Goal: Information Seeking & Learning: Find specific fact

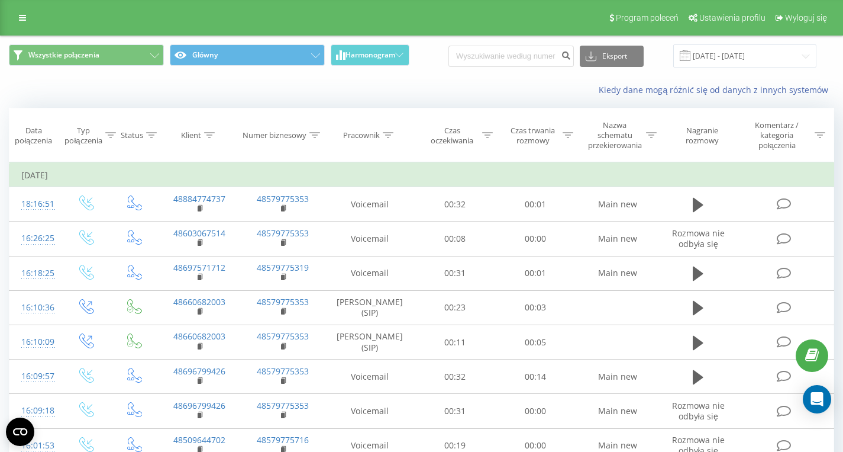
click at [12, 27] on div "Program poleceń Ustawienia profilu Wyloguj się" at bounding box center [421, 18] width 843 height 36
click at [21, 21] on icon at bounding box center [22, 18] width 7 height 8
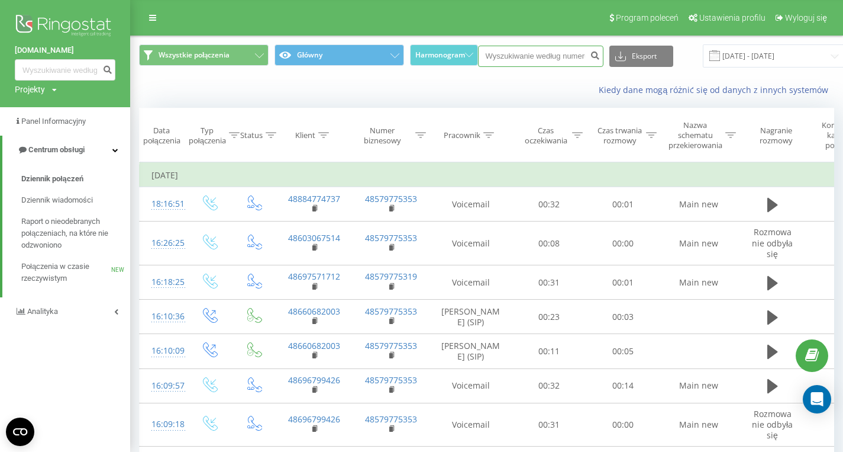
click at [546, 56] on input at bounding box center [540, 56] width 125 height 21
paste input "48604897927"
type input "48604897927"
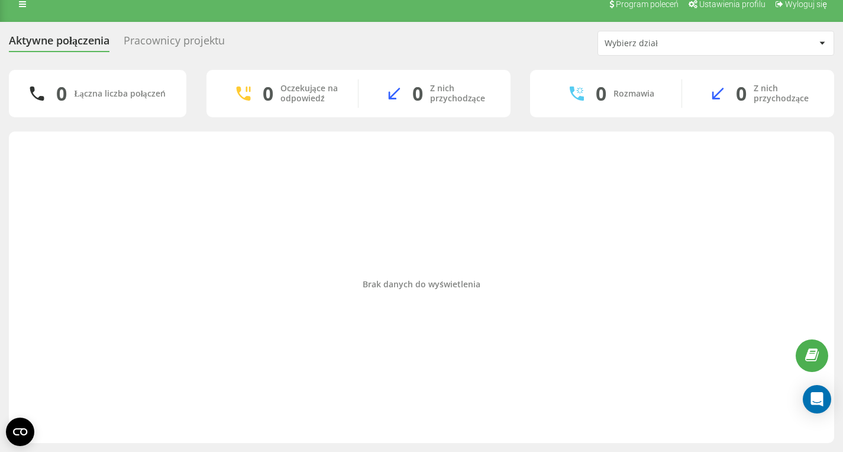
scroll to position [14, 0]
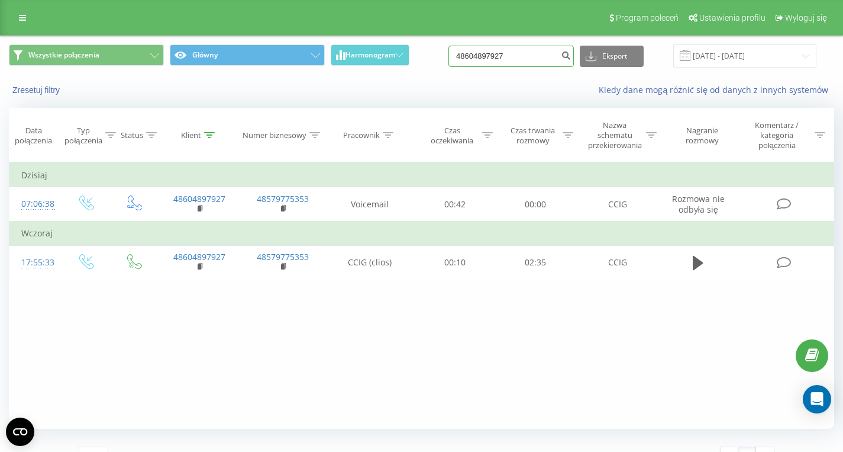
click at [531, 57] on input "48604897927" at bounding box center [511, 56] width 125 height 21
click at [531, 58] on input "48604897927" at bounding box center [511, 56] width 125 height 21
paste input "48782341710"
type input "48782341710"
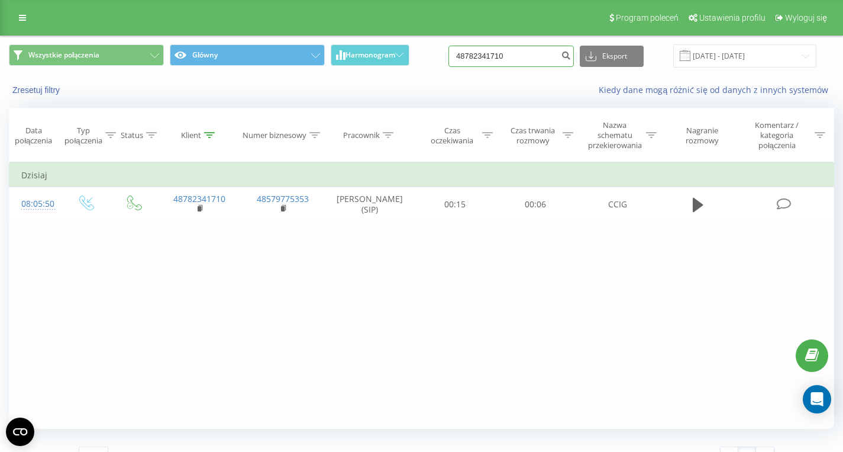
click at [533, 61] on input "48782341710" at bounding box center [511, 56] width 125 height 21
click at [533, 60] on input "48782341710" at bounding box center [511, 56] width 125 height 21
paste input "48604897927"
type input "48604897927"
drag, startPoint x: 531, startPoint y: 57, endPoint x: 401, endPoint y: 64, distance: 130.4
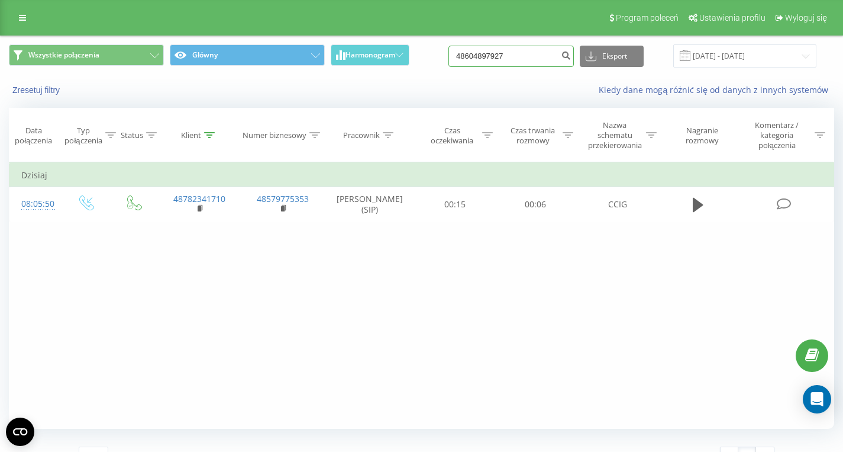
click at [449, 64] on input "48604897927" at bounding box center [511, 56] width 125 height 21
paste input "48505925955"
type input "48505925955"
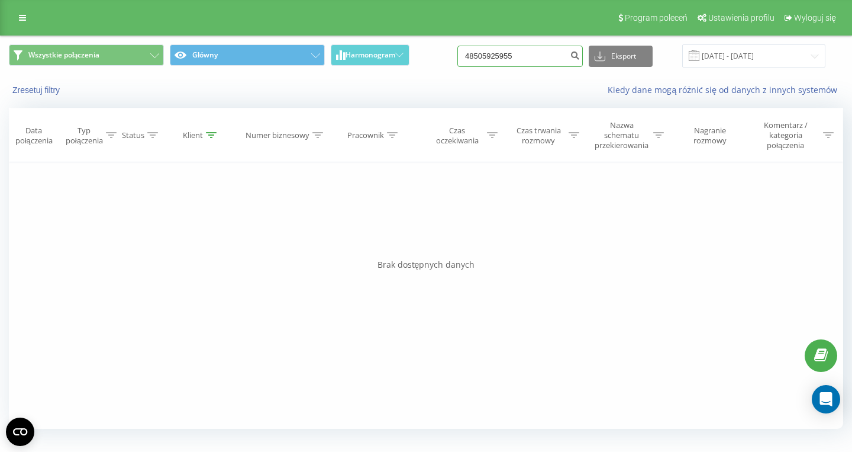
click at [537, 56] on input "48505925955" at bounding box center [519, 56] width 125 height 21
click at [537, 57] on input "48505925955" at bounding box center [519, 56] width 125 height 21
paste input "48513048755"
type input "48513048755"
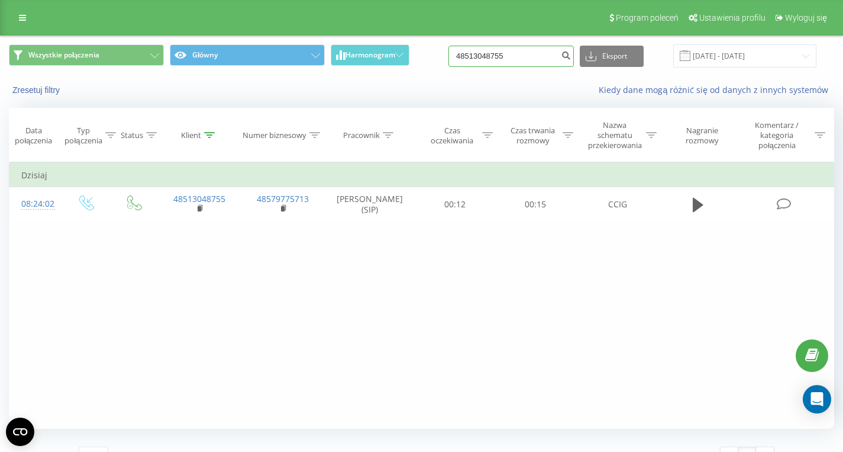
click at [528, 56] on input "48513048755" at bounding box center [511, 56] width 125 height 21
paste input "48697180755"
type input "48697180755"
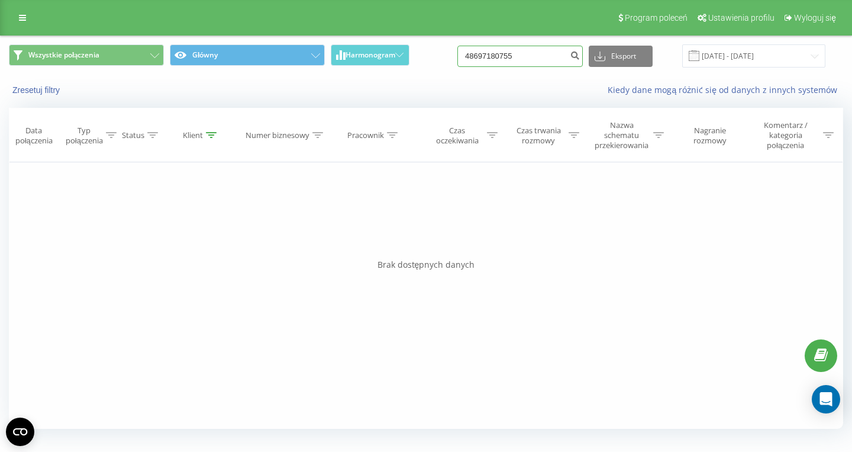
click at [537, 63] on input "48697180755" at bounding box center [519, 56] width 125 height 21
paste input "501761971"
type input "501761971"
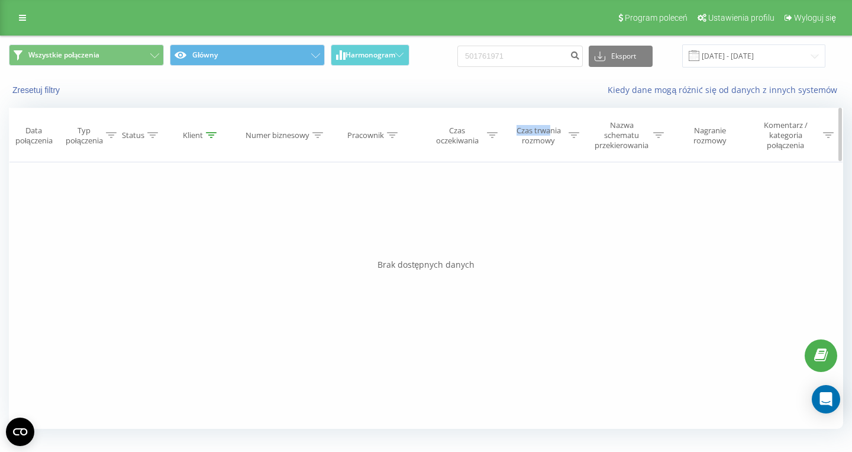
drag, startPoint x: 565, startPoint y: 20, endPoint x: 551, endPoint y: 135, distance: 115.7
click at [551, 135] on div "Program poleceń Ustawienia profilu Wyloguj się Wszystkie połączenia Główny Harm…" at bounding box center [426, 219] width 852 height 439
click at [530, 58] on input "501761971" at bounding box center [519, 56] width 125 height 21
click at [530, 57] on input "501761971" at bounding box center [519, 56] width 125 height 21
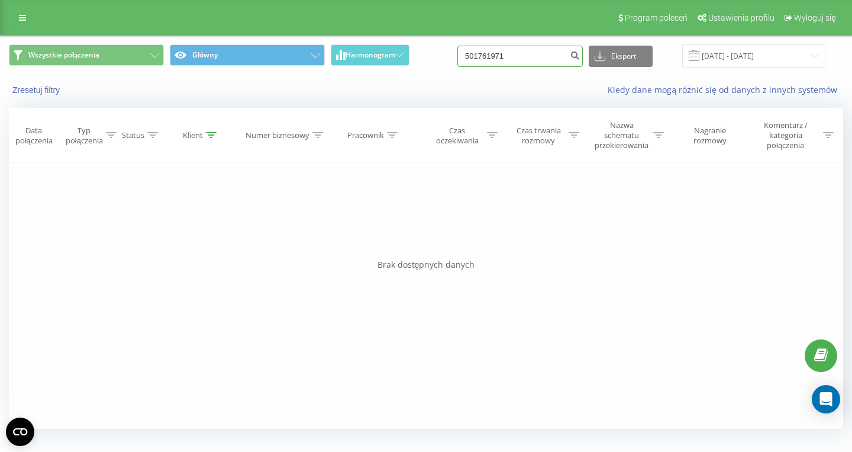
click at [530, 57] on input "501761971" at bounding box center [519, 56] width 125 height 21
paste input "48576468798"
type input "48576468798"
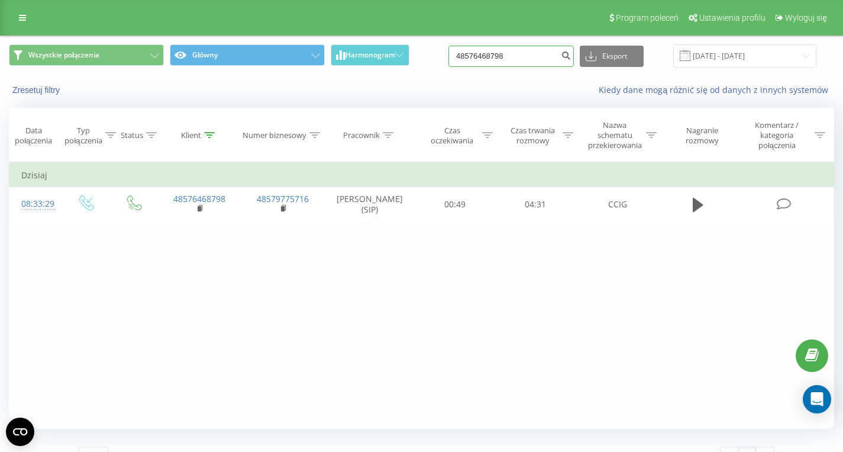
click at [518, 60] on input "48576468798" at bounding box center [511, 56] width 125 height 21
click at [519, 60] on input "48576468798" at bounding box center [511, 56] width 125 height 21
click at [524, 53] on input "48576468798" at bounding box center [511, 56] width 125 height 21
paste input "48504896956"
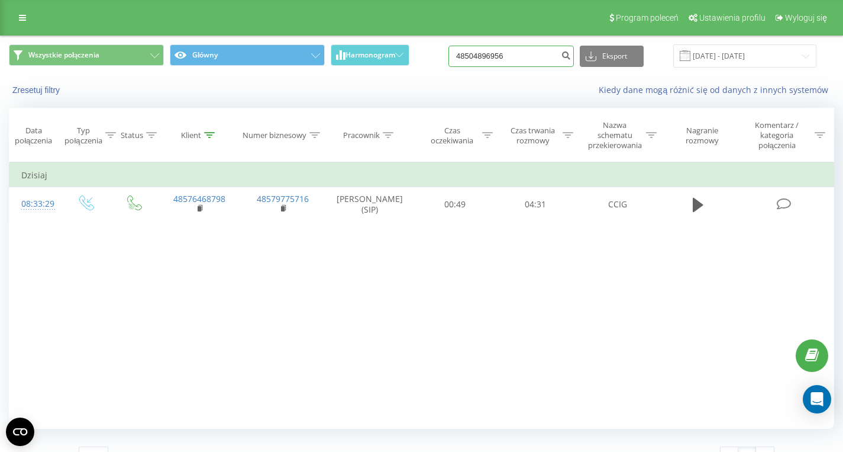
type input "48504896956"
click at [525, 63] on input "48504896956" at bounding box center [511, 56] width 125 height 21
click at [525, 62] on input "48504896956" at bounding box center [511, 56] width 125 height 21
paste input "48660233299"
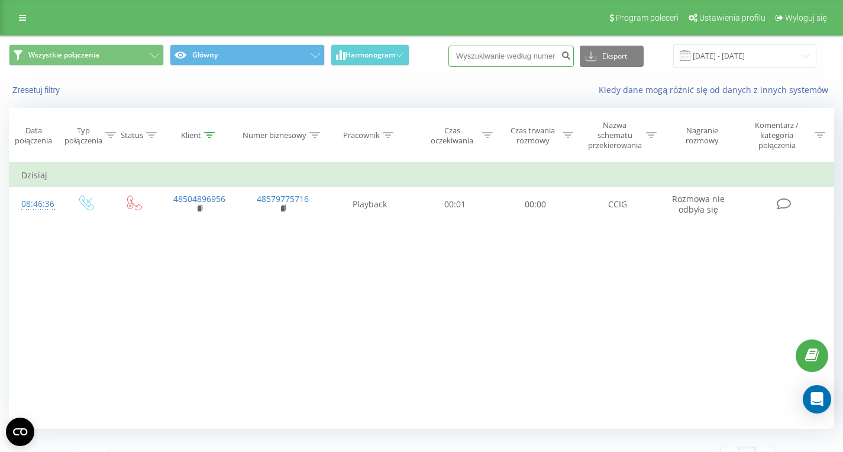
type input "48660233299"
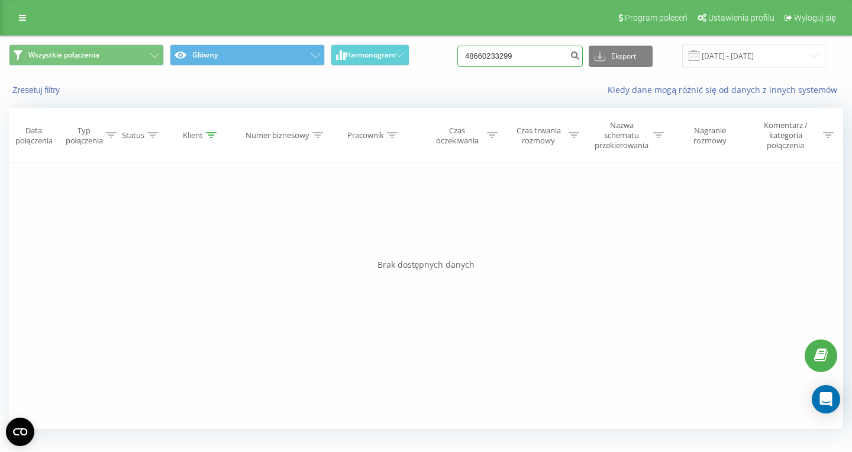
click at [539, 58] on input "48660233299" at bounding box center [519, 56] width 125 height 21
paste input "48512501197"
type input "48512501197"
click at [544, 63] on input "48512501197" at bounding box center [519, 56] width 125 height 21
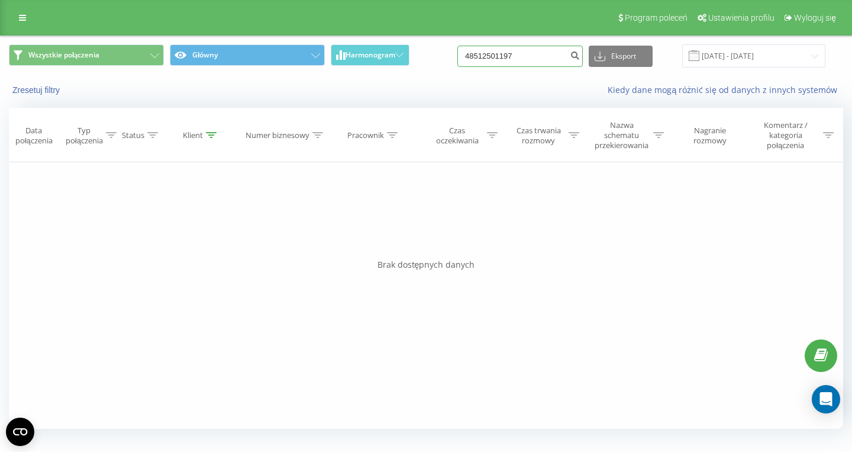
click at [544, 63] on input "48512501197" at bounding box center [519, 56] width 125 height 21
click at [542, 61] on input "48512501197" at bounding box center [519, 56] width 125 height 21
paste input "48607712158"
type input "48607712158"
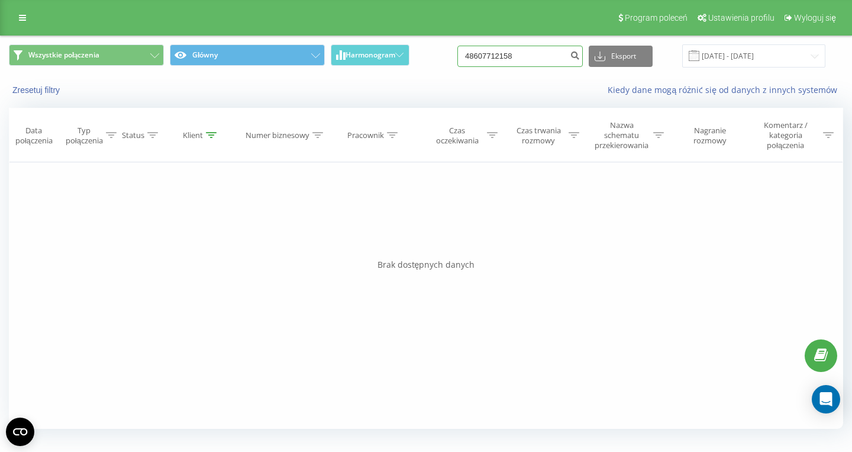
click at [529, 54] on input "48607712158" at bounding box center [519, 56] width 125 height 21
paste input "48604219188"
type input "48604219188"
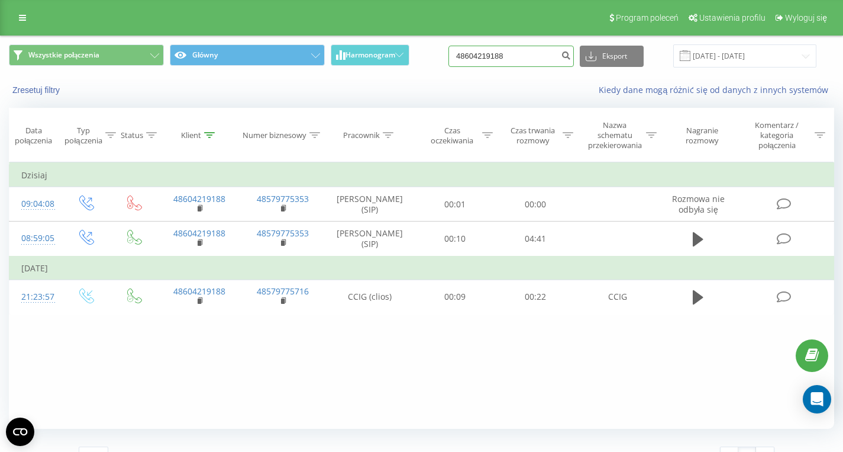
click at [533, 59] on input "48604219188" at bounding box center [511, 56] width 125 height 21
paste input "48601293448"
type input "48601293448"
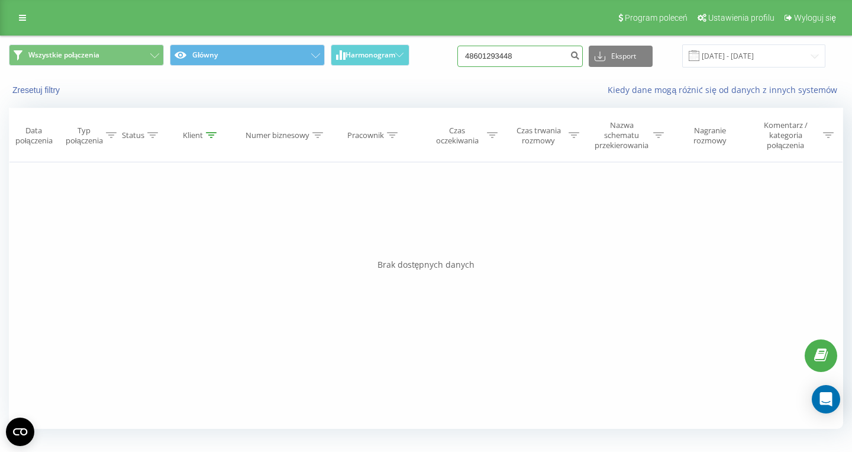
click at [541, 57] on input "48601293448" at bounding box center [519, 56] width 125 height 21
paste input "48530855576"
type input "48530855576"
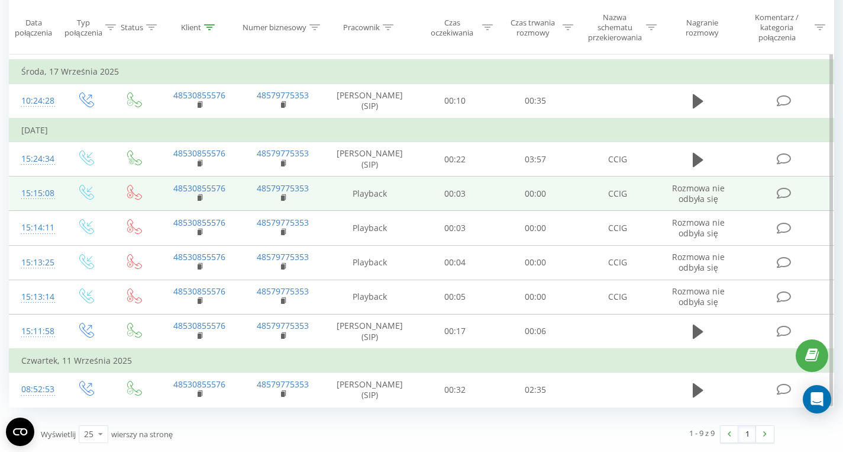
scroll to position [40, 0]
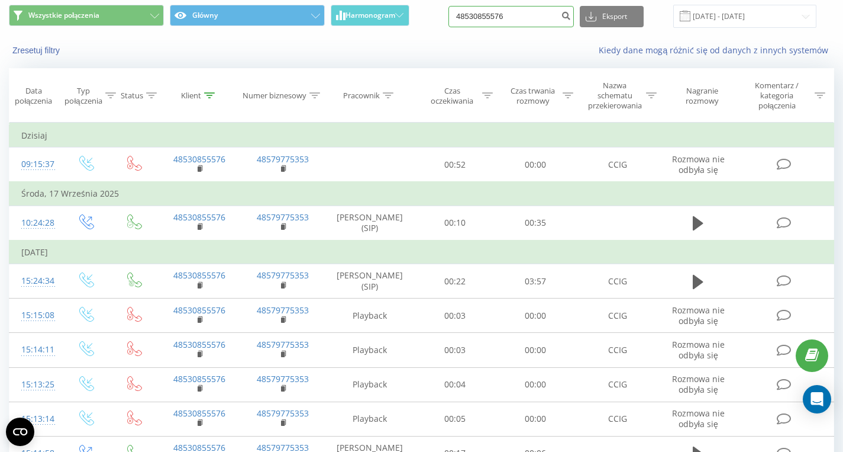
click at [546, 23] on input "48530855576" at bounding box center [511, 16] width 125 height 21
paste input "501761971"
type input "501761971"
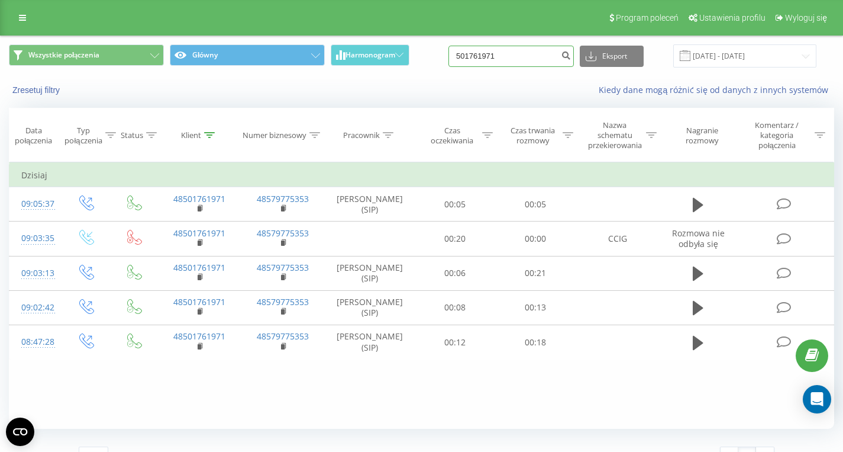
click at [536, 59] on input "501761971" at bounding box center [511, 56] width 125 height 21
paste input "48726220679"
type input "48726220679"
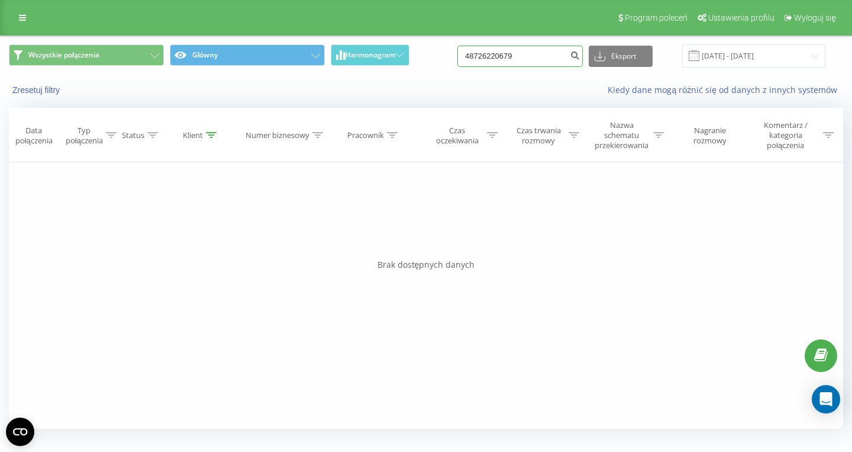
click at [555, 57] on input "48726220679" at bounding box center [519, 56] width 125 height 21
paste input "48888083485"
type input "48888083485"
click at [537, 58] on input "48888083485" at bounding box center [519, 56] width 125 height 21
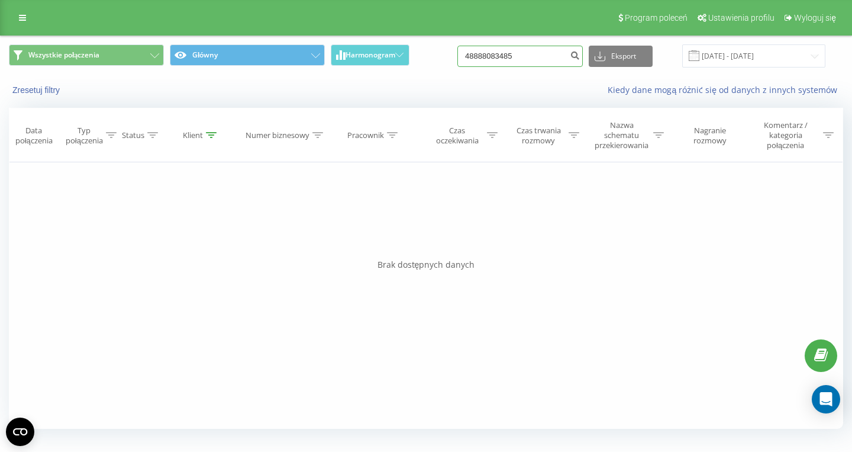
click at [537, 58] on input "48888083485" at bounding box center [519, 56] width 125 height 21
paste input "505925955"
type input "505925955"
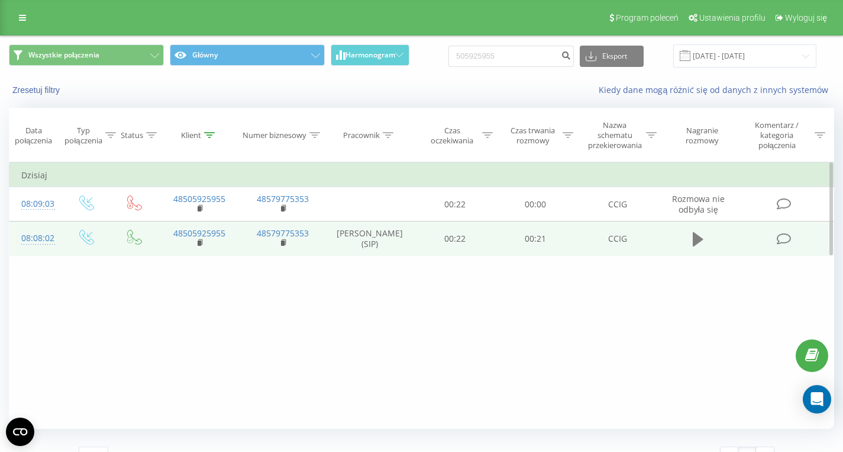
click at [698, 243] on icon at bounding box center [698, 239] width 11 height 14
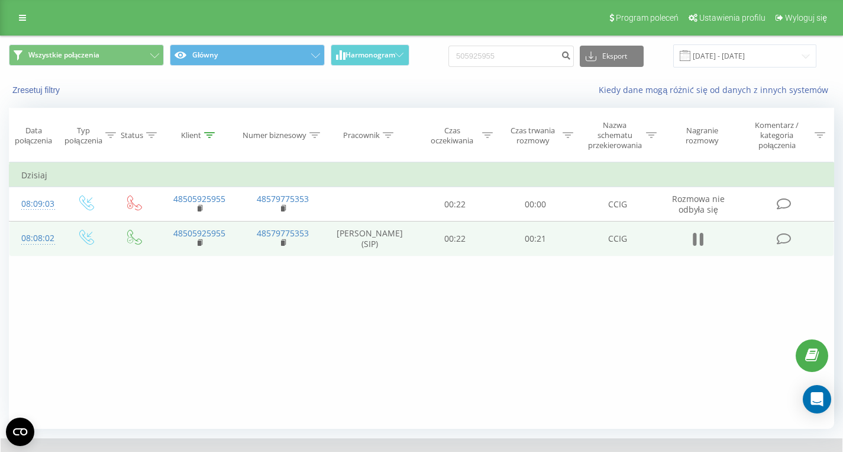
click at [694, 241] on icon at bounding box center [696, 239] width 4 height 13
click at [518, 59] on input "505925955" at bounding box center [511, 56] width 125 height 21
paste input "609599418"
type input "609599418"
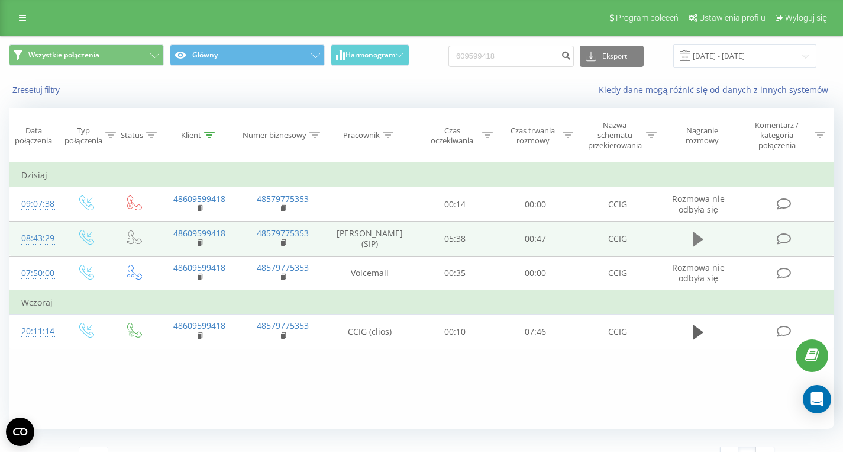
click at [696, 241] on icon at bounding box center [698, 239] width 11 height 14
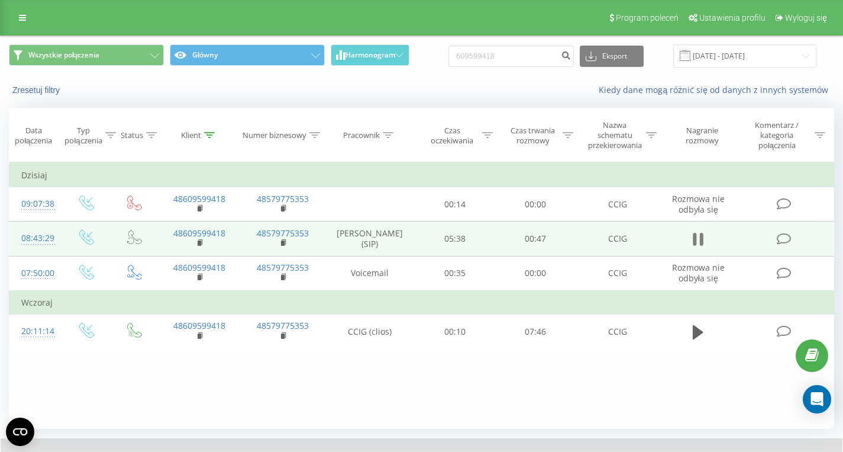
click at [698, 241] on icon at bounding box center [698, 239] width 11 height 17
click at [525, 59] on input "609599418" at bounding box center [511, 56] width 125 height 21
paste input "48571259577"
type input "48571259577"
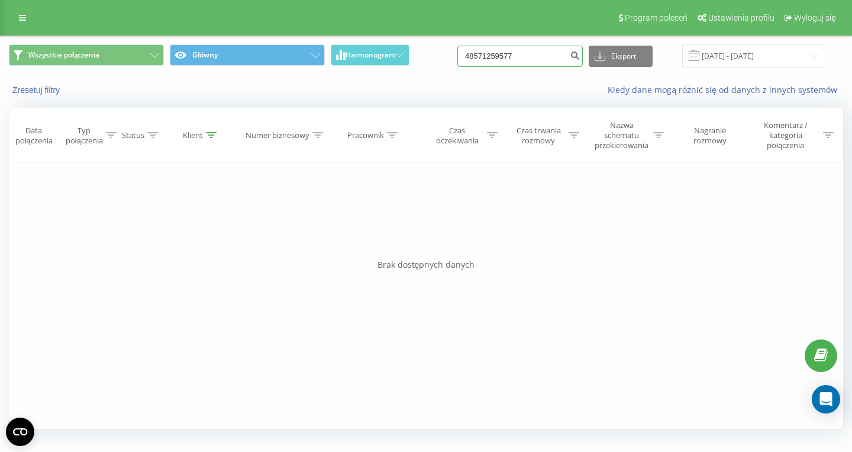
click at [560, 63] on input "48571259577" at bounding box center [519, 56] width 125 height 21
click at [559, 62] on input "48571259577" at bounding box center [519, 56] width 125 height 21
paste input "48506712512"
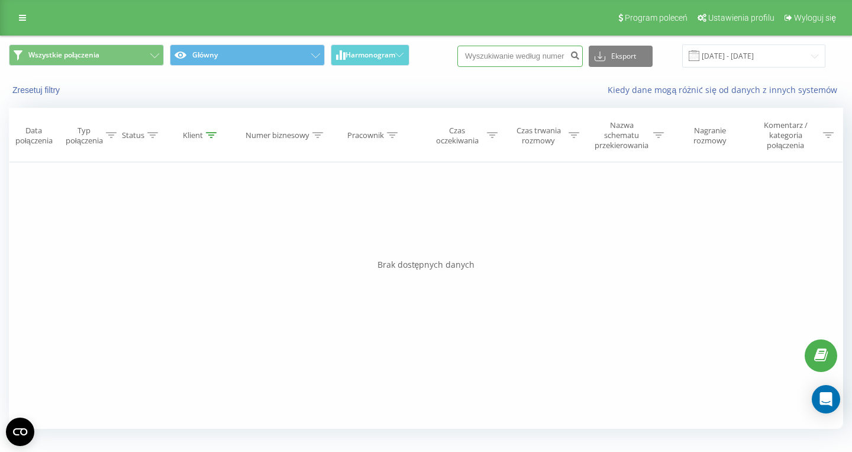
type input "48506712512"
click at [538, 65] on input "48506712512" at bounding box center [519, 56] width 125 height 21
click at [537, 63] on input "48506712512" at bounding box center [519, 56] width 125 height 21
paste input "602859164"
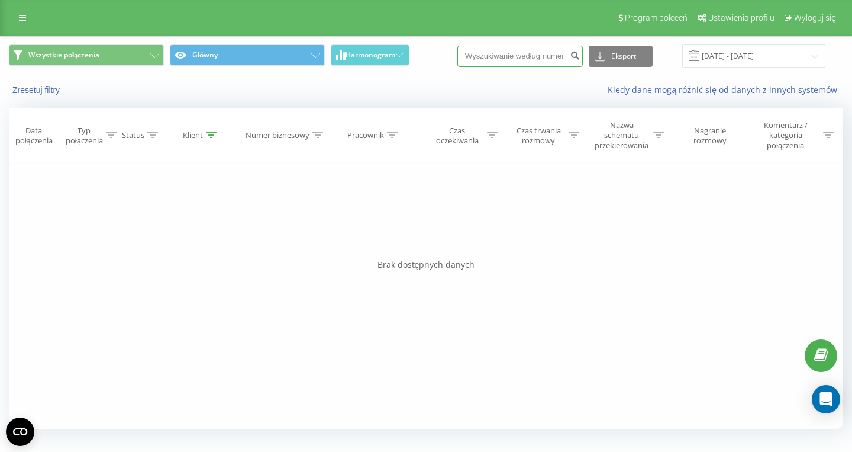
type input "602859164"
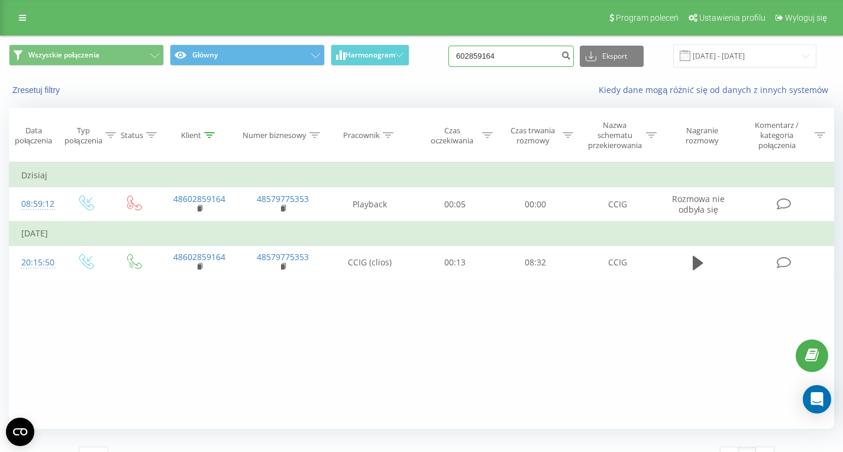
click at [532, 63] on input "602859164" at bounding box center [511, 56] width 125 height 21
paste input "48602126319"
type input "48602126319"
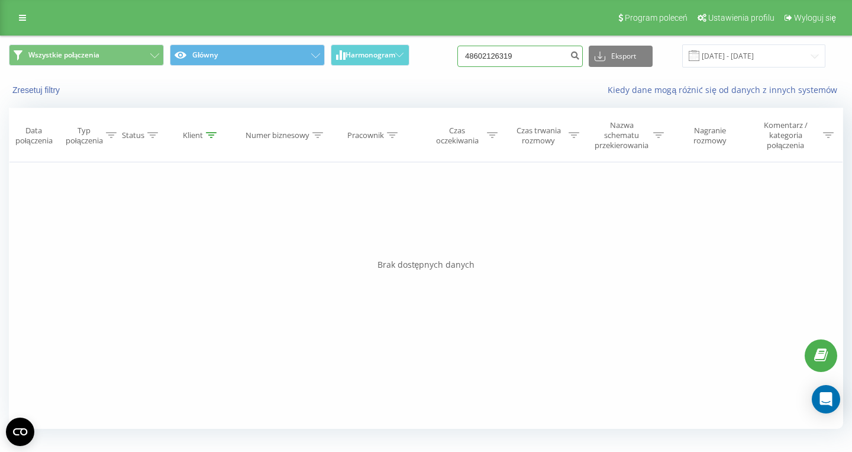
click at [529, 50] on input "48602126319" at bounding box center [519, 56] width 125 height 21
click at [546, 56] on input "48602126319" at bounding box center [519, 56] width 125 height 21
paste input "501761971"
type input "501761971"
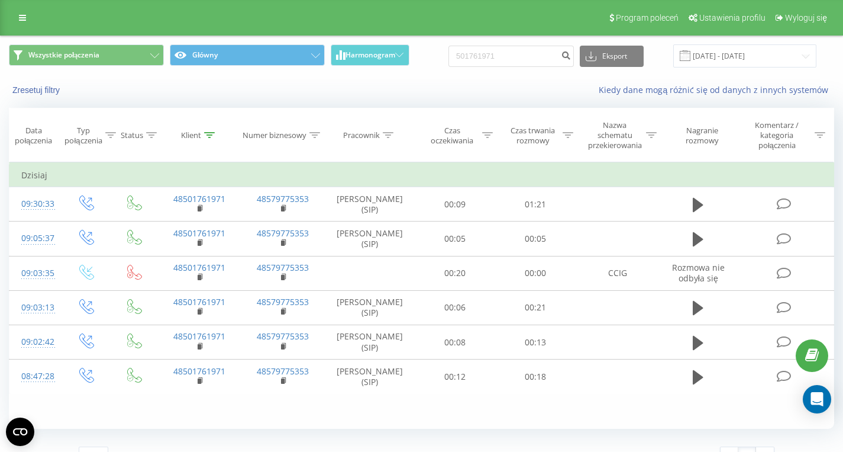
scroll to position [23, 0]
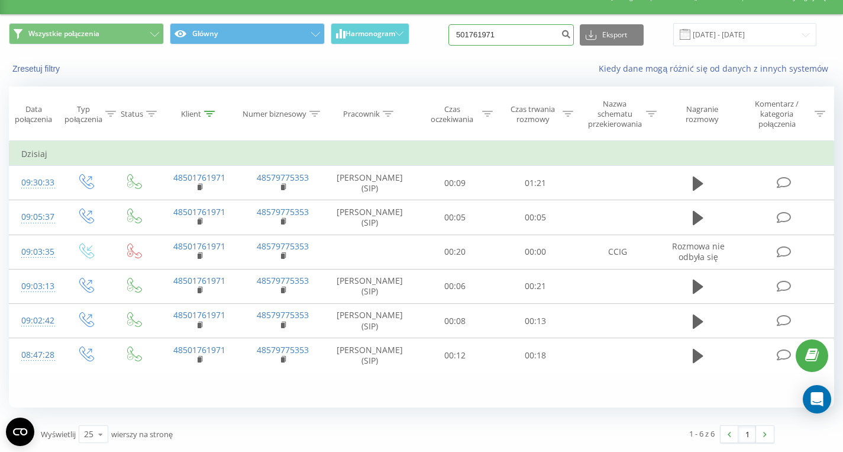
click at [536, 28] on input "501761971" at bounding box center [511, 34] width 125 height 21
paste input "502 835 669"
type input "502 835 669"
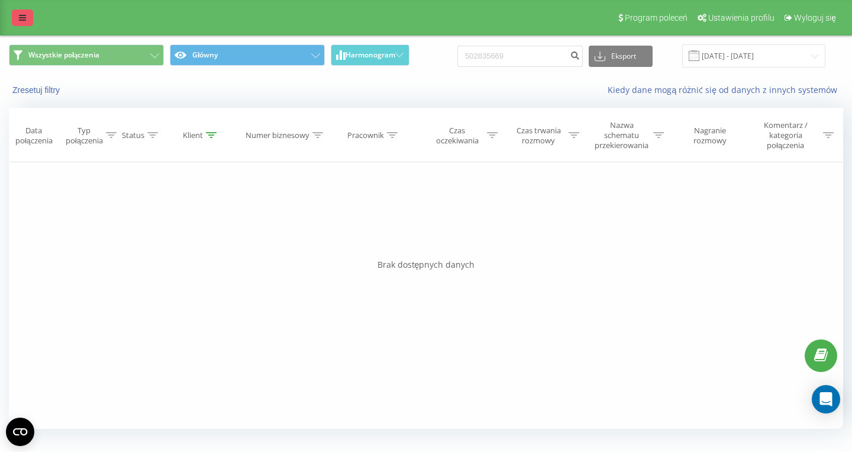
click at [13, 19] on link at bounding box center [22, 17] width 21 height 17
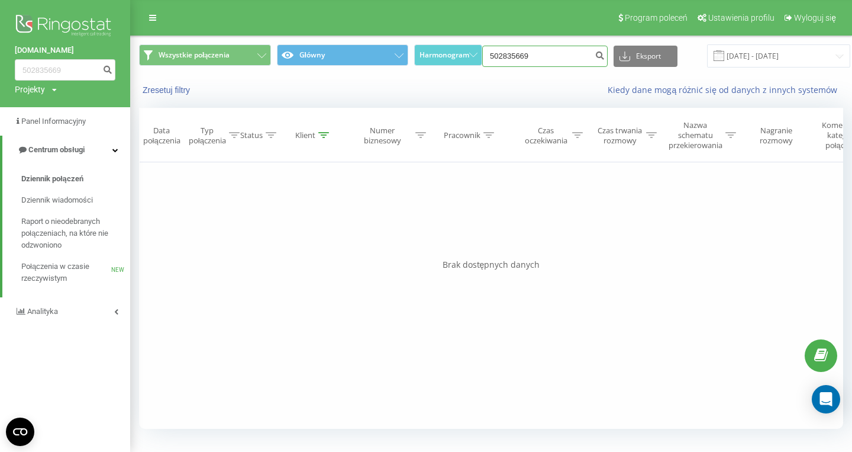
click at [555, 59] on input "502835669" at bounding box center [544, 56] width 125 height 21
paste input "48733953577"
type input "48733953577"
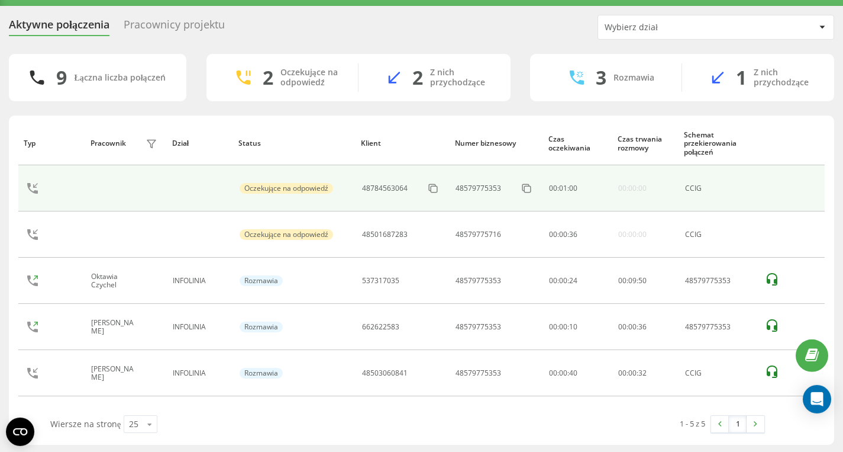
scroll to position [31, 0]
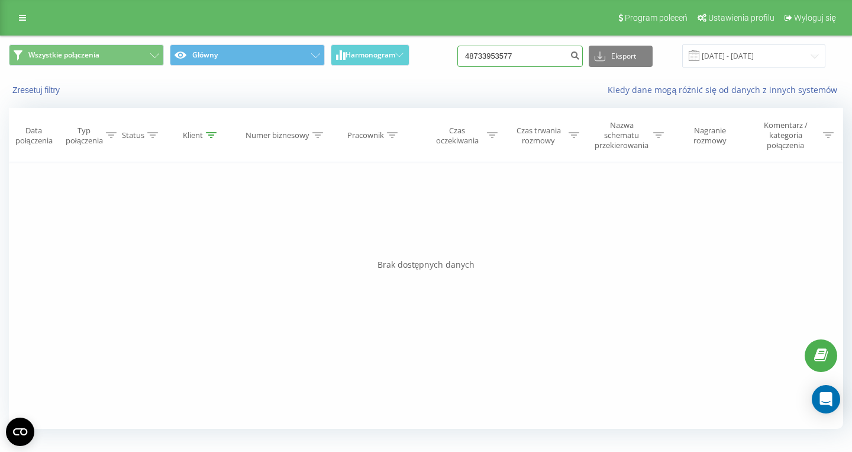
drag, startPoint x: 516, startPoint y: 12, endPoint x: 540, endPoint y: 54, distance: 48.5
click at [541, 54] on input "48733953577" at bounding box center [519, 56] width 125 height 21
click at [539, 57] on input "48733953577" at bounding box center [519, 56] width 125 height 21
paste input "48792330289"
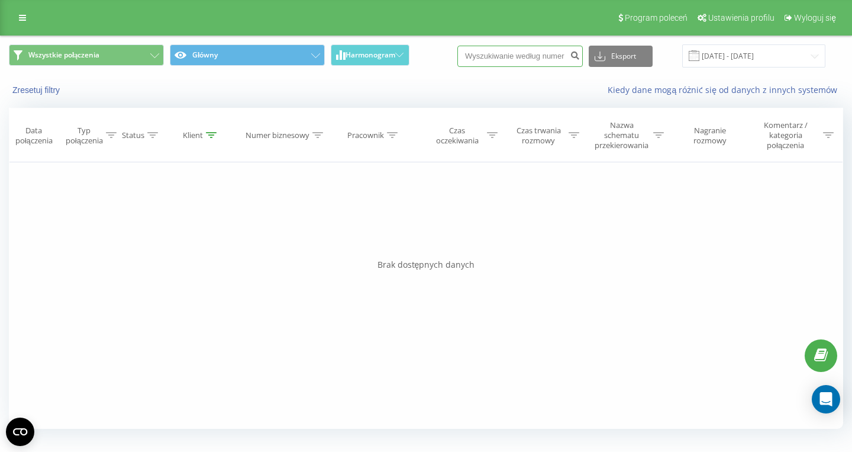
type input "48792330289"
click at [545, 54] on input "48792330289" at bounding box center [519, 56] width 125 height 21
paste input "48507049106"
type input "48507049106"
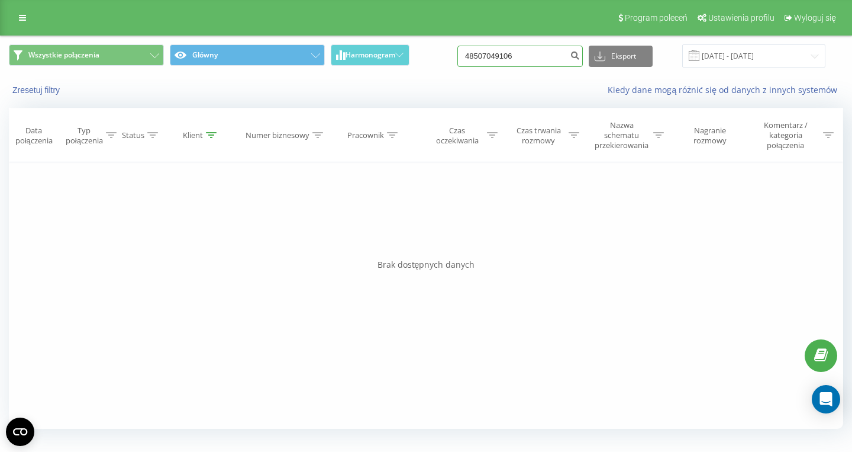
click at [542, 60] on input "48507049106" at bounding box center [519, 56] width 125 height 21
paste input "48600119620"
type input "48600119620"
click at [545, 57] on input "48600119620" at bounding box center [519, 56] width 125 height 21
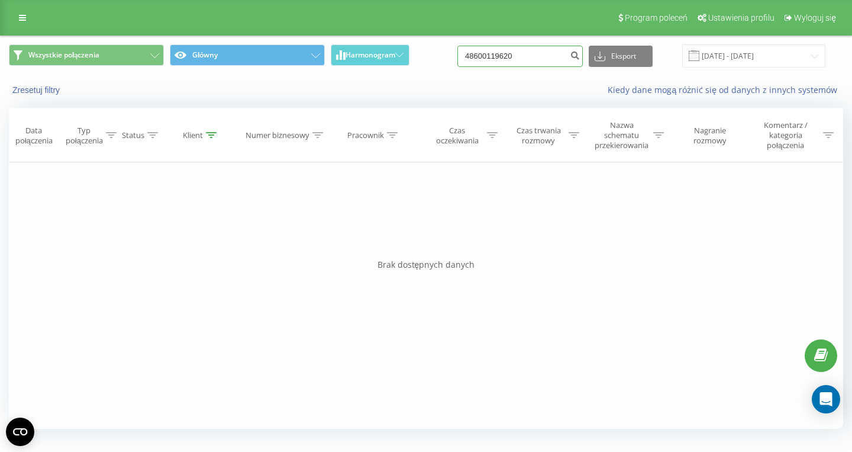
click at [545, 57] on input "48600119620" at bounding box center [519, 56] width 125 height 21
paste input "48793213720"
type input "48793213720"
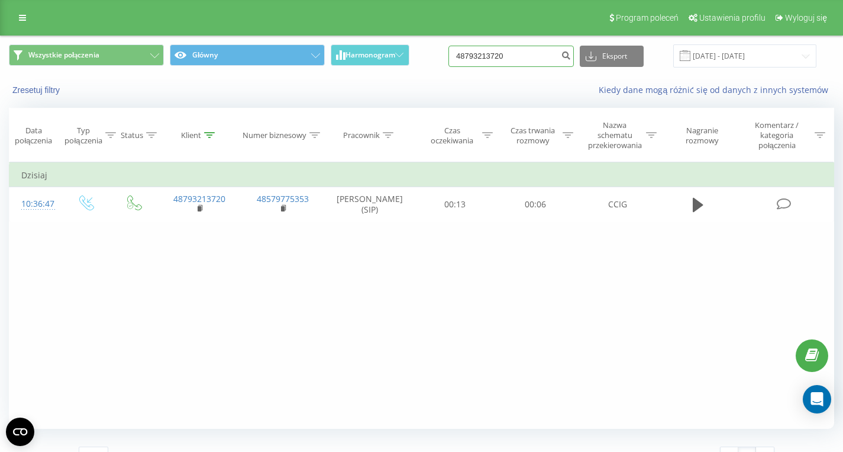
click at [524, 54] on input "48793213720" at bounding box center [511, 56] width 125 height 21
paste input "48501342710"
type input "48501342710"
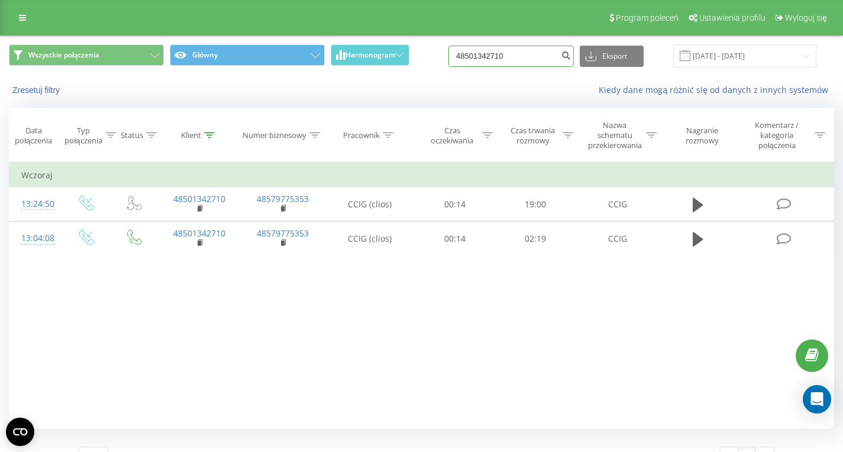
click at [543, 59] on input "48501342710" at bounding box center [511, 56] width 125 height 21
paste input "48505142217"
type input "48505142217"
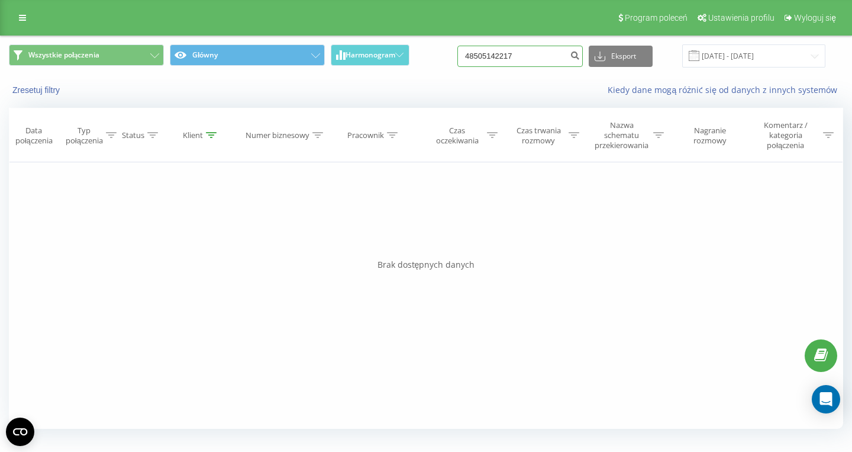
click at [537, 62] on input "48505142217" at bounding box center [519, 56] width 125 height 21
paste input "48601379510"
type input "48601379510"
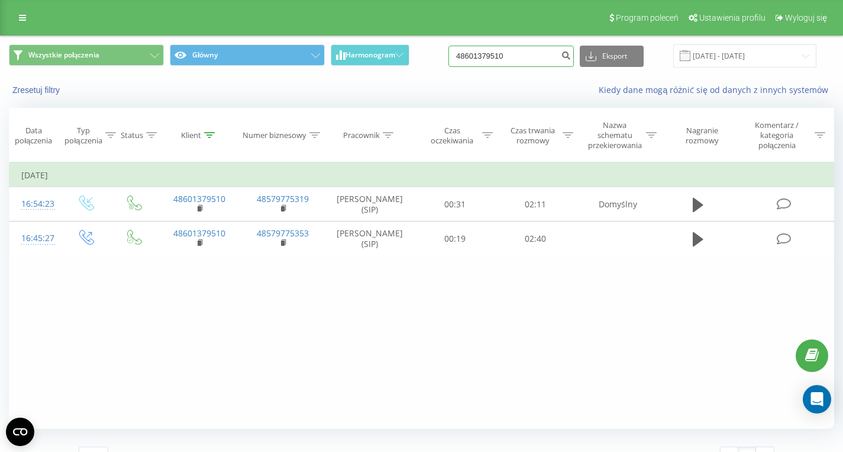
click at [539, 57] on input "48601379510" at bounding box center [511, 56] width 125 height 21
paste input "48793010908"
type input "48793010908"
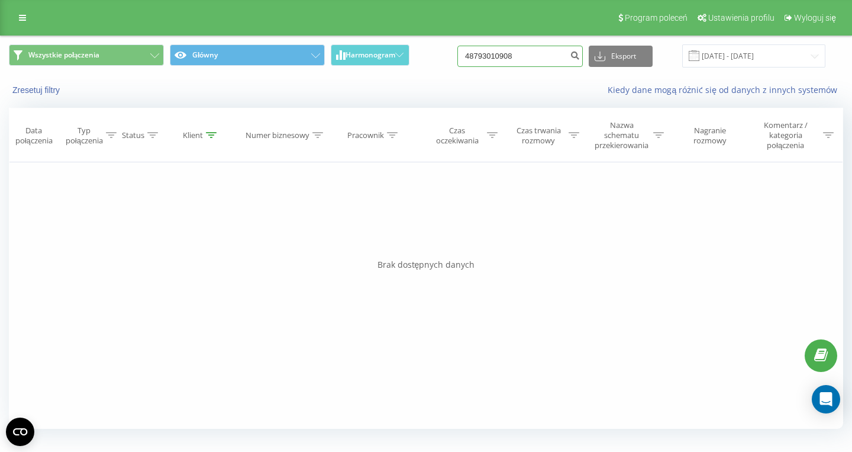
click at [549, 60] on input "48793010908" at bounding box center [519, 56] width 125 height 21
paste input "503418315"
type input "503418315"
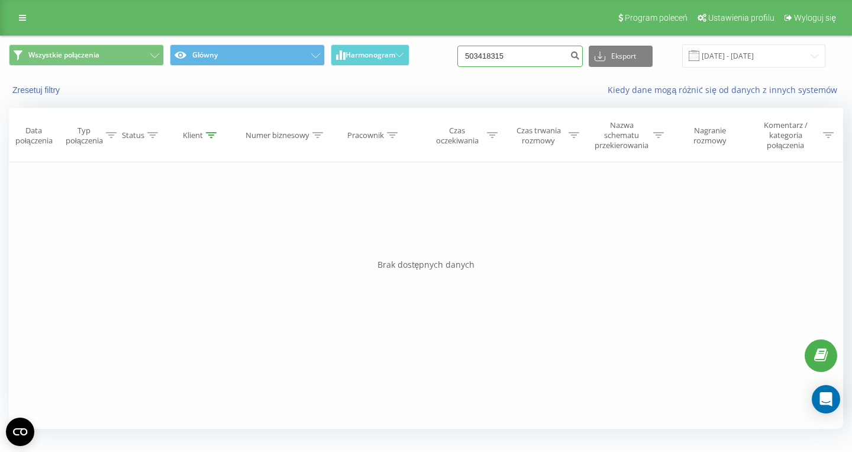
drag, startPoint x: 557, startPoint y: 59, endPoint x: 538, endPoint y: 58, distance: 19.6
click at [538, 58] on input "503418315" at bounding box center [519, 56] width 125 height 21
paste input "48697006888"
type input "48697006888"
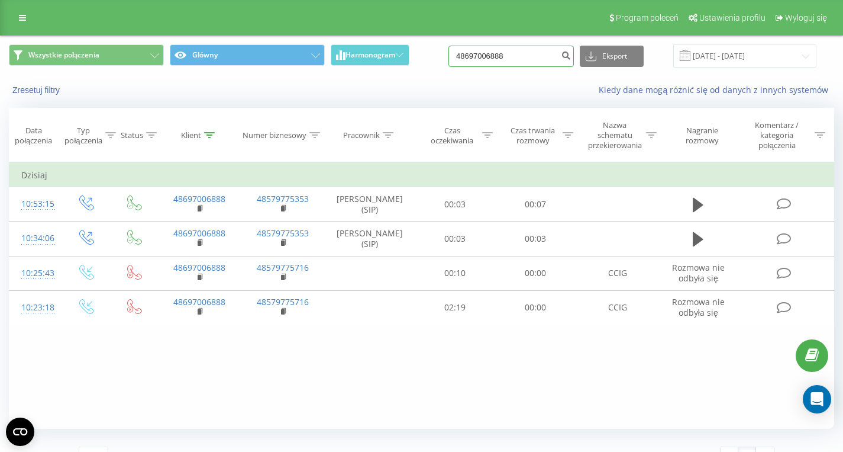
click at [551, 59] on input "48697006888" at bounding box center [511, 56] width 125 height 21
paste input "48733327442"
type input "48733327442"
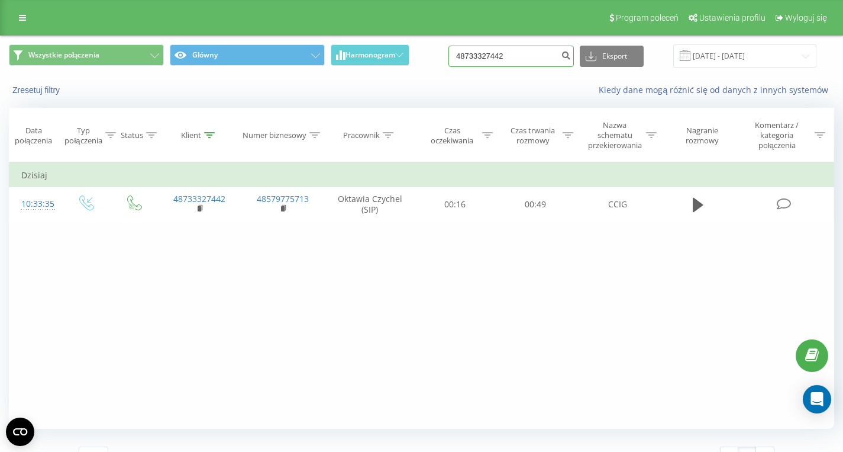
click at [547, 58] on input "48733327442" at bounding box center [511, 56] width 125 height 21
click at [546, 58] on input "48733327442" at bounding box center [511, 56] width 125 height 21
click at [545, 59] on input "48733327442" at bounding box center [511, 56] width 125 height 21
click at [544, 58] on input "48733327442" at bounding box center [511, 56] width 125 height 21
paste input "48451198403"
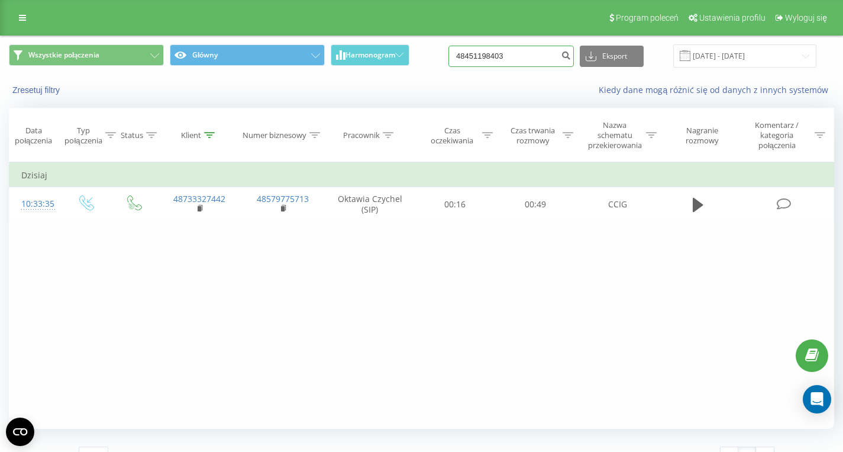
type input "48451198403"
click at [531, 58] on input "48451198403" at bounding box center [511, 56] width 125 height 21
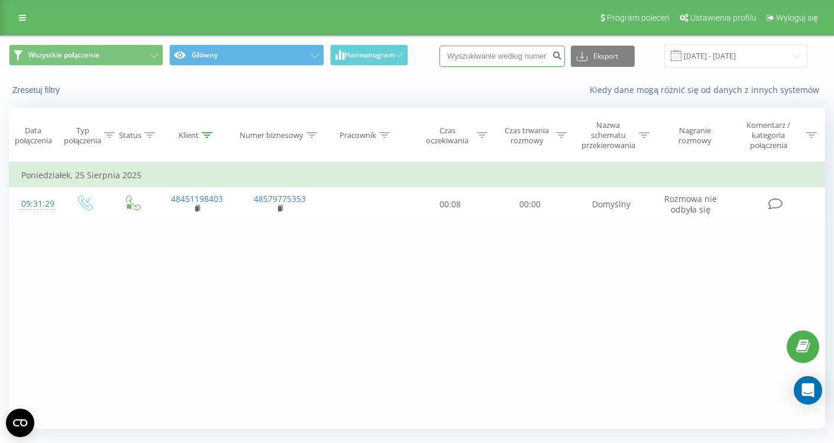
click at [497, 63] on input at bounding box center [502, 56] width 125 height 21
paste input "48503418315"
type input "48503418315"
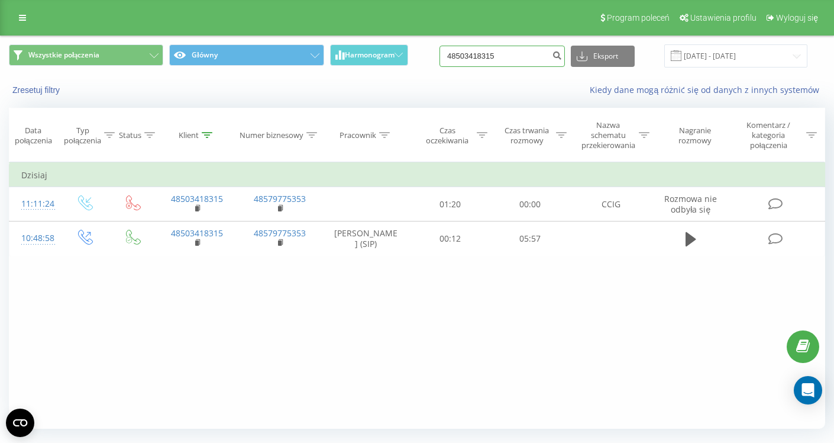
click at [527, 59] on input "48503418315" at bounding box center [502, 56] width 125 height 21
click at [526, 58] on input "48503418315" at bounding box center [502, 56] width 125 height 21
click at [515, 55] on input "48503418315" at bounding box center [502, 56] width 125 height 21
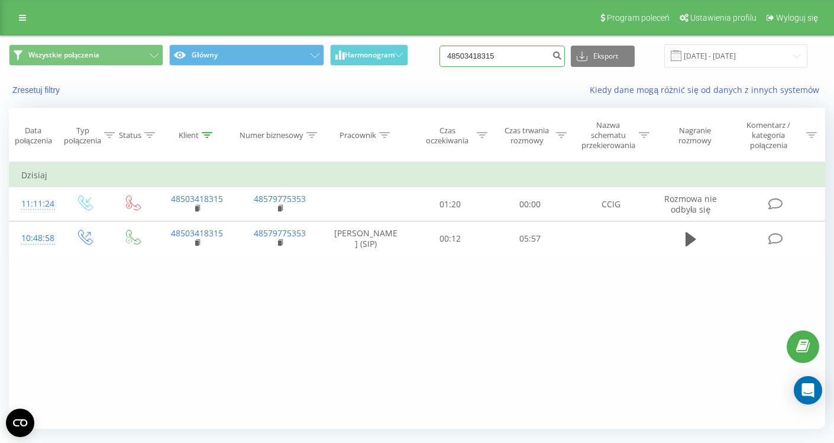
click at [515, 55] on input "48503418315" at bounding box center [502, 56] width 125 height 21
paste input "48693428690"
type input "48693428690"
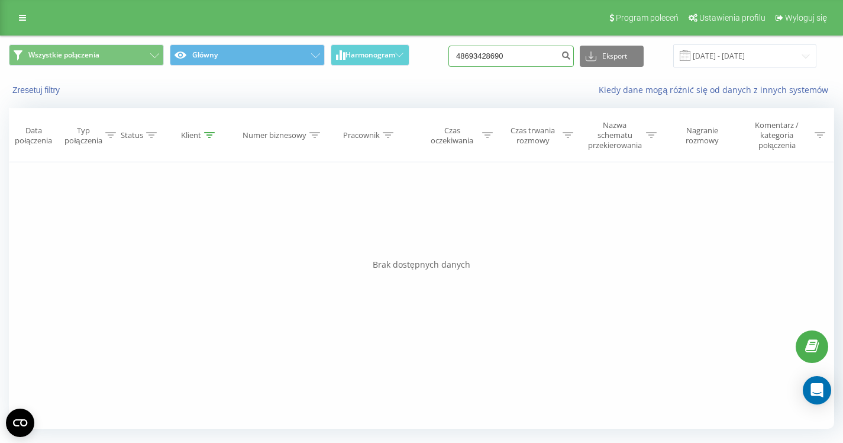
click at [536, 63] on input "48693428690" at bounding box center [511, 56] width 125 height 21
click at [535, 63] on input "48693428690" at bounding box center [511, 56] width 125 height 21
paste input "48503418315"
type input "48503418315"
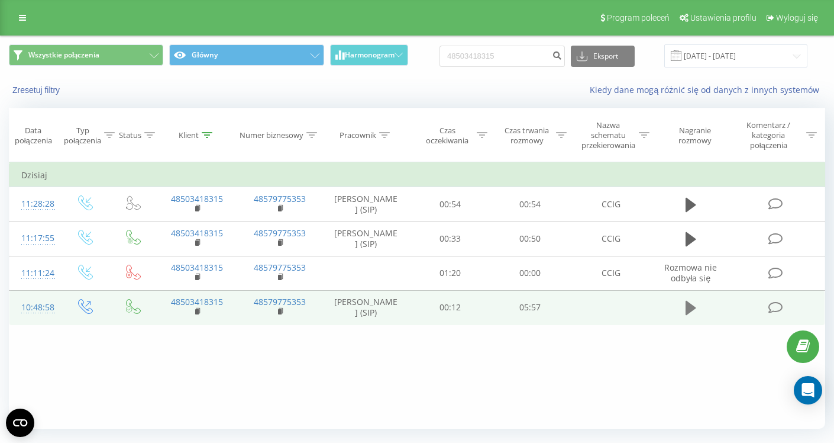
click at [689, 315] on icon at bounding box center [691, 308] width 11 height 14
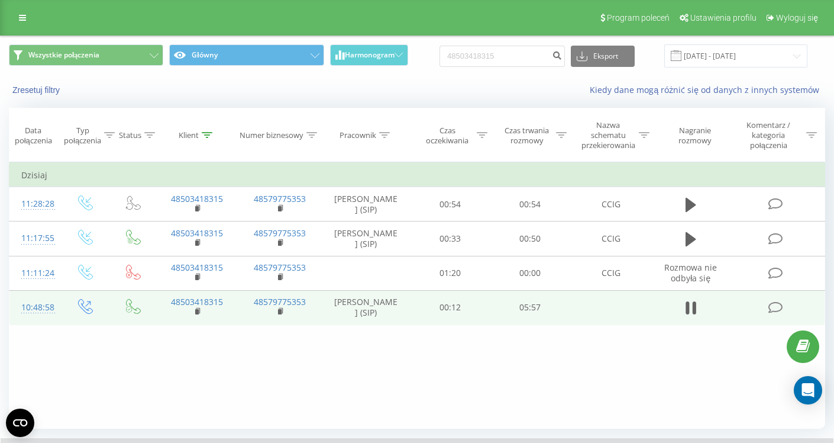
scroll to position [78, 0]
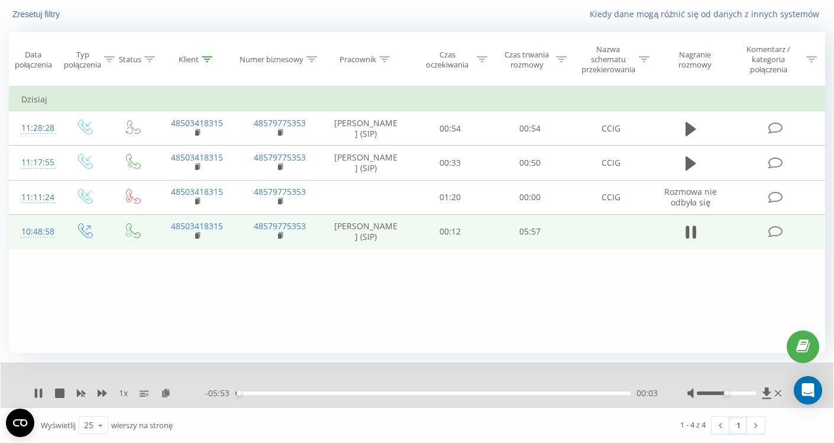
click at [544, 394] on div "00:03" at bounding box center [433, 393] width 395 height 4
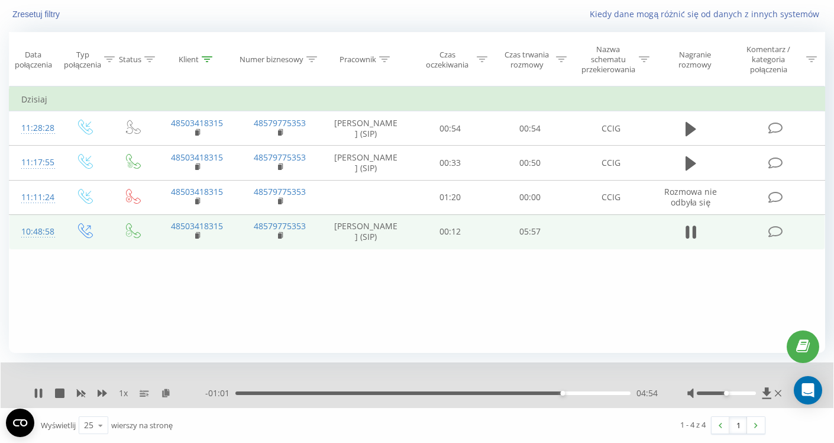
click at [572, 394] on div "04:54" at bounding box center [433, 393] width 395 height 4
click at [583, 394] on div "05:03" at bounding box center [433, 393] width 395 height 4
click at [591, 393] on div "05:14" at bounding box center [433, 393] width 395 height 4
click at [597, 394] on div "05:22" at bounding box center [433, 393] width 395 height 4
click at [605, 394] on div "05:27" at bounding box center [433, 393] width 395 height 4
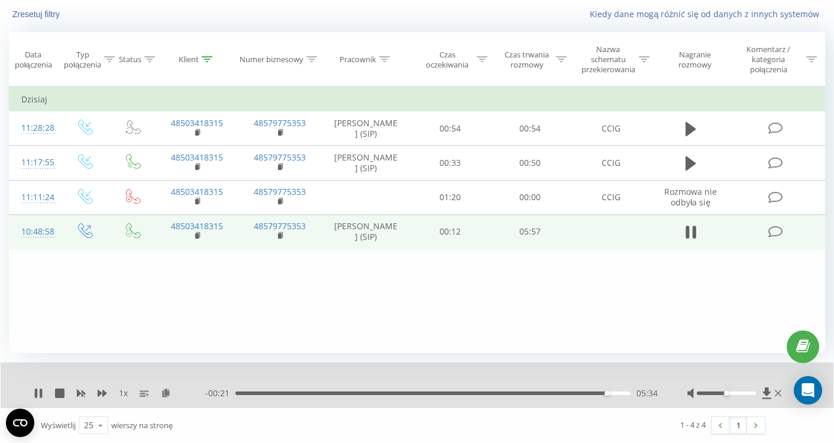
click at [610, 393] on div "05:34" at bounding box center [433, 393] width 395 height 4
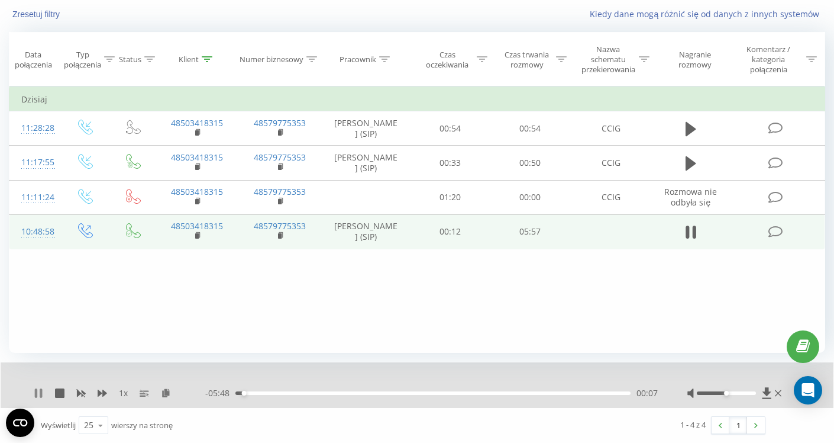
click at [42, 397] on icon at bounding box center [41, 392] width 2 height 9
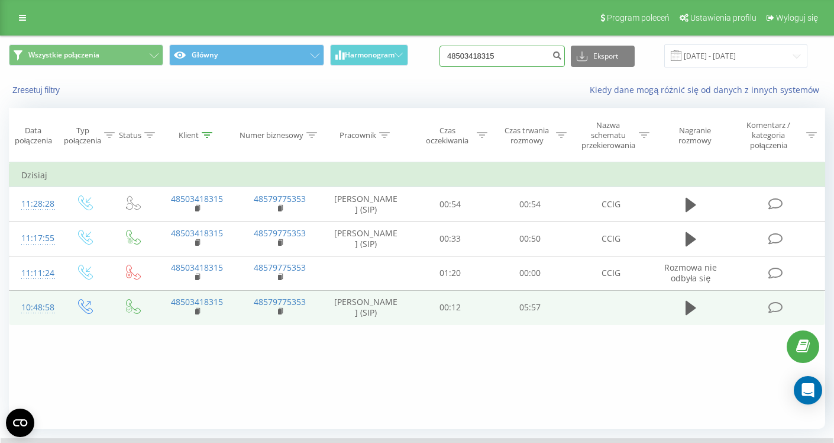
click at [520, 58] on input "48503418315" at bounding box center [502, 56] width 125 height 21
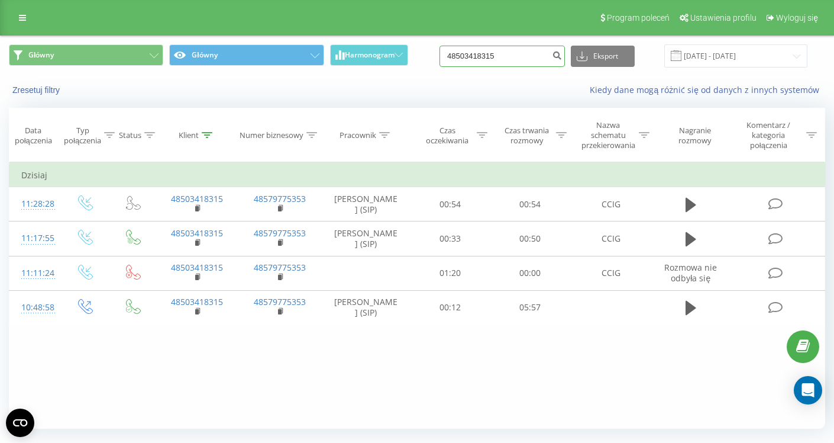
click at [539, 53] on input "48503418315" at bounding box center [502, 56] width 125 height 21
paste input "48516502566"
type input "48516502566"
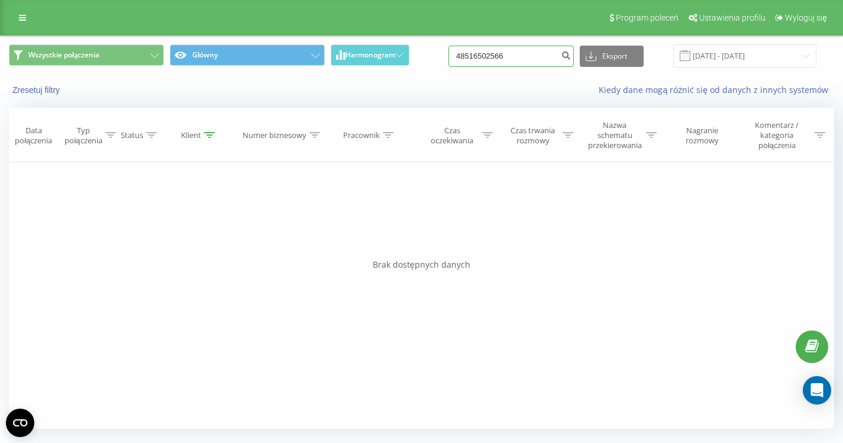
click at [521, 56] on input "48516502566" at bounding box center [511, 56] width 125 height 21
click at [522, 57] on input "48516502566" at bounding box center [511, 56] width 125 height 21
paste input "48606789218"
type input "48606789218"
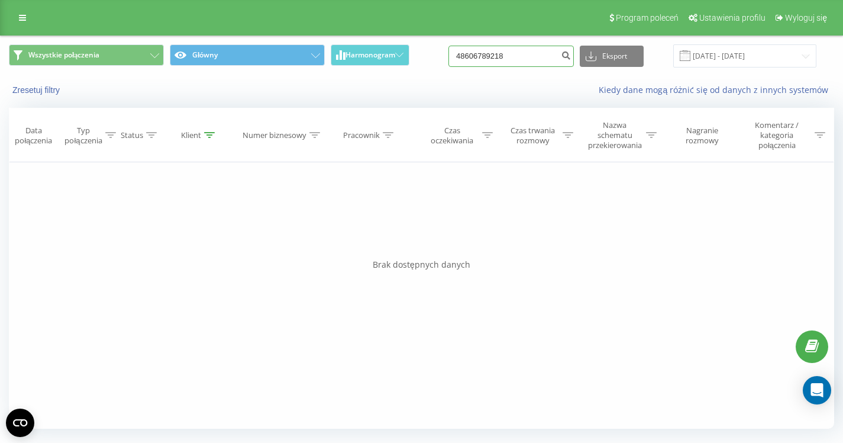
click at [537, 56] on input "48606789218" at bounding box center [511, 56] width 125 height 21
click at [533, 54] on input "48606789218" at bounding box center [511, 56] width 125 height 21
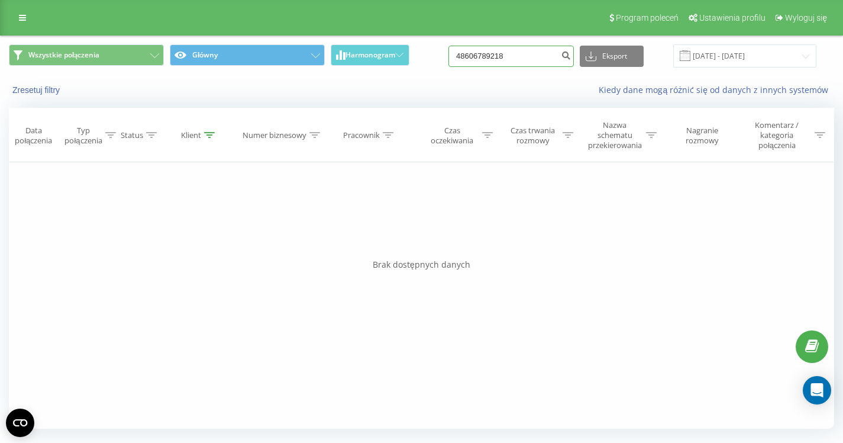
click at [531, 53] on input "48606789218" at bounding box center [511, 56] width 125 height 21
paste input "505925955"
type input "505925955"
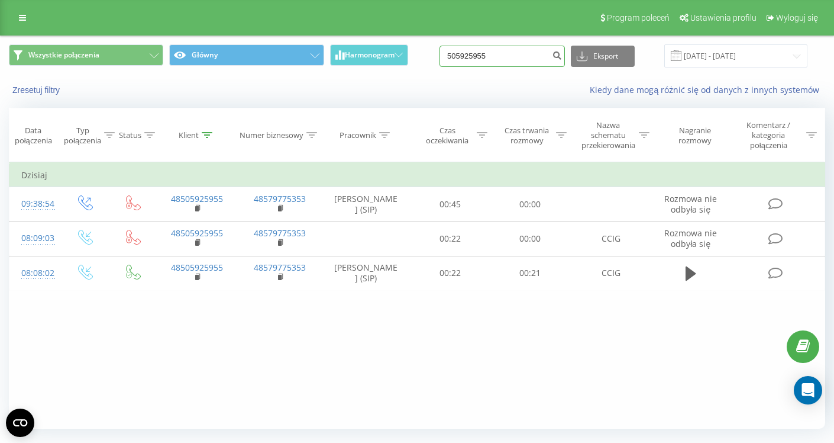
click at [520, 59] on input "505925955" at bounding box center [502, 56] width 125 height 21
paste input "507401833"
type input "507401833"
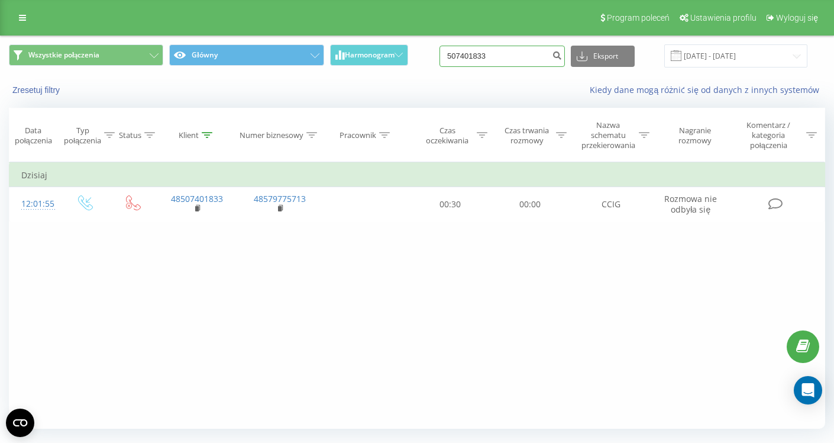
click at [527, 57] on input "507401833" at bounding box center [502, 56] width 125 height 21
paste input "48519080771"
type input "48519080771"
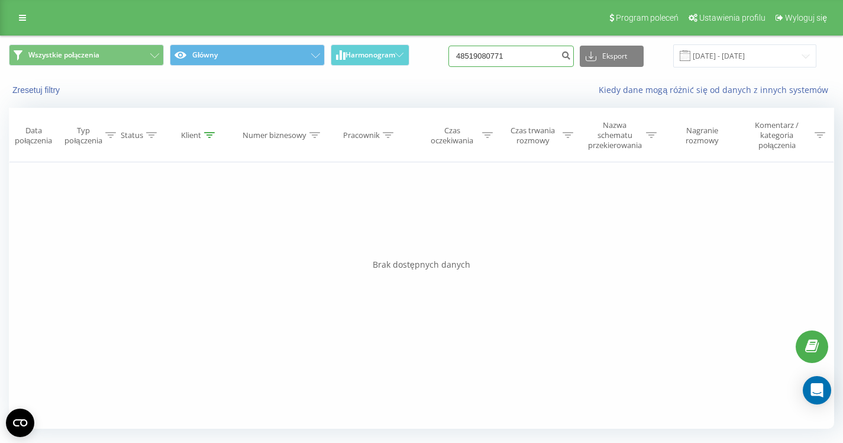
click at [554, 66] on input "48519080771" at bounding box center [511, 56] width 125 height 21
click at [542, 63] on input "48519080771" at bounding box center [511, 56] width 125 height 21
paste input "48661454375"
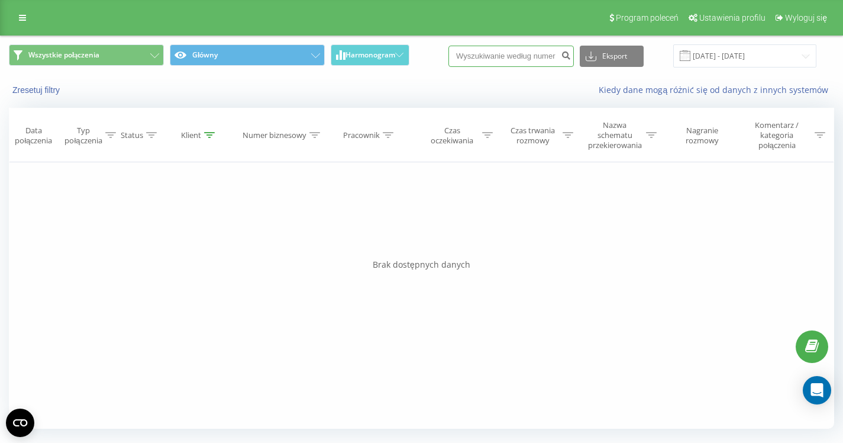
type input "48661454375"
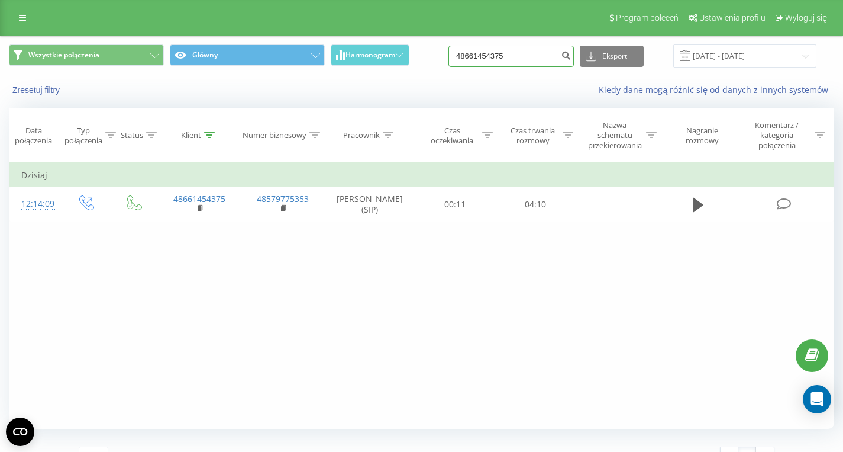
click at [522, 59] on input "48661454375" at bounding box center [511, 56] width 125 height 21
paste input "48515515087"
type input "48515515087"
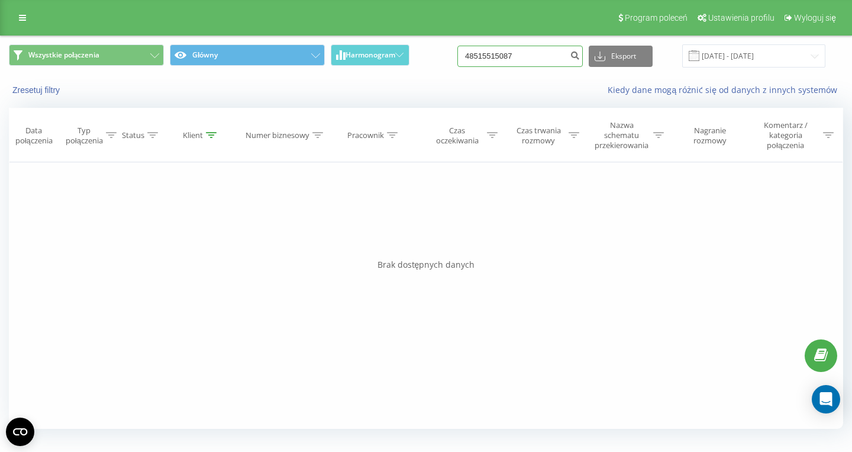
click at [529, 54] on input "48515515087" at bounding box center [519, 56] width 125 height 21
paste input "48602446783"
type input "48602446783"
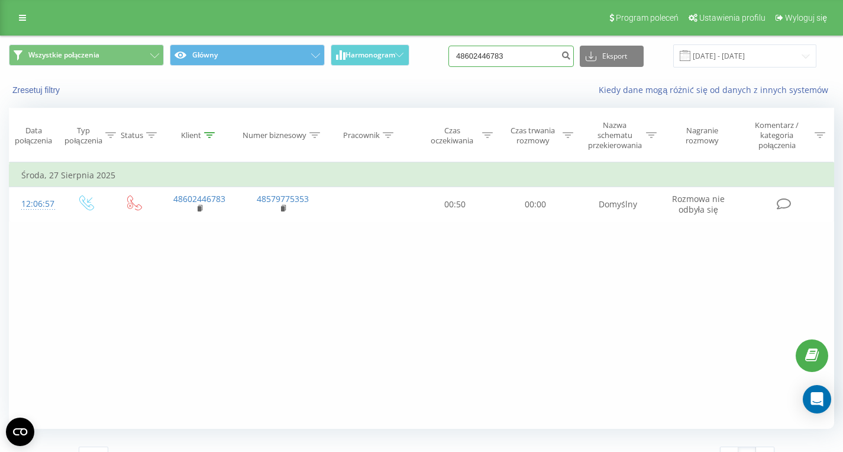
click at [527, 62] on input "48602446783" at bounding box center [511, 56] width 125 height 21
paste input "48607105548"
type input "48607105548"
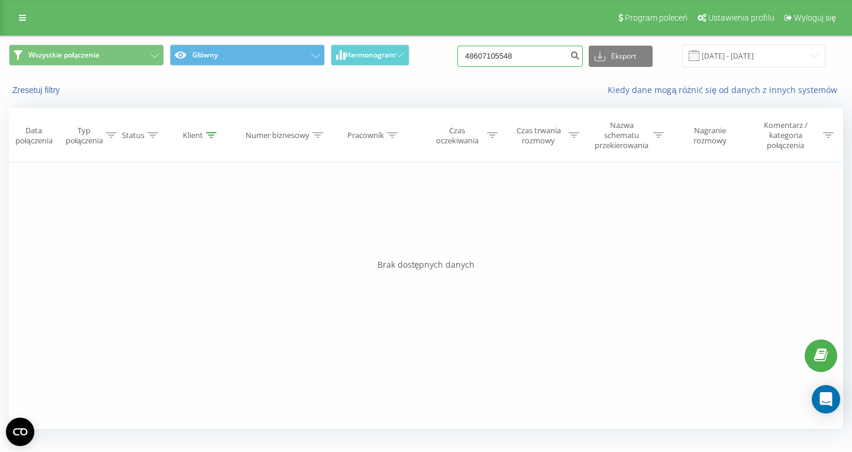
click at [544, 52] on input "48607105548" at bounding box center [519, 56] width 125 height 21
paste input "48602463365"
type input "48602463365"
click at [537, 57] on input "48602463365" at bounding box center [519, 56] width 125 height 21
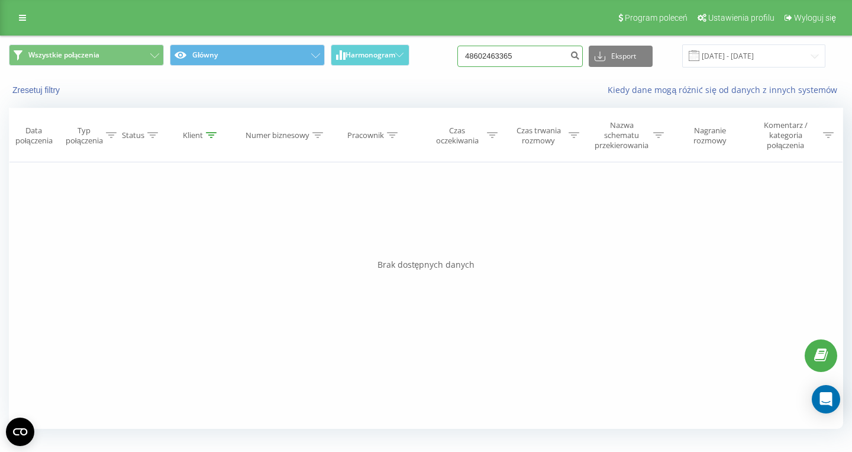
click at [537, 57] on input "48602463365" at bounding box center [519, 56] width 125 height 21
paste input "48504170053"
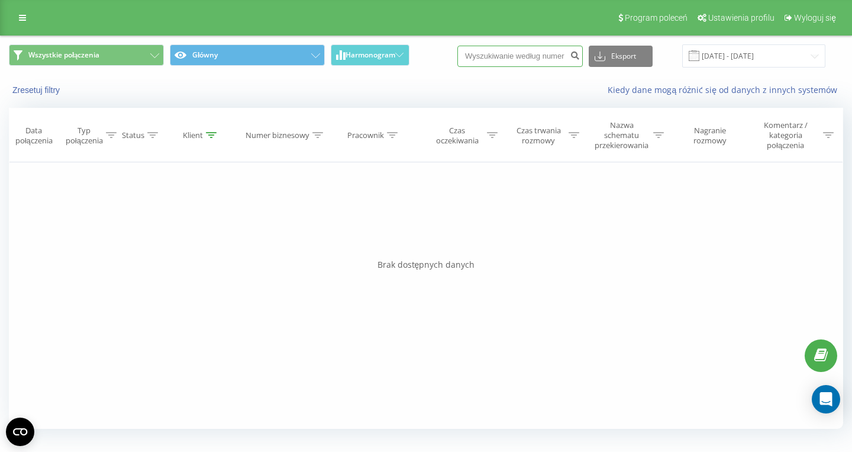
type input "48504170053"
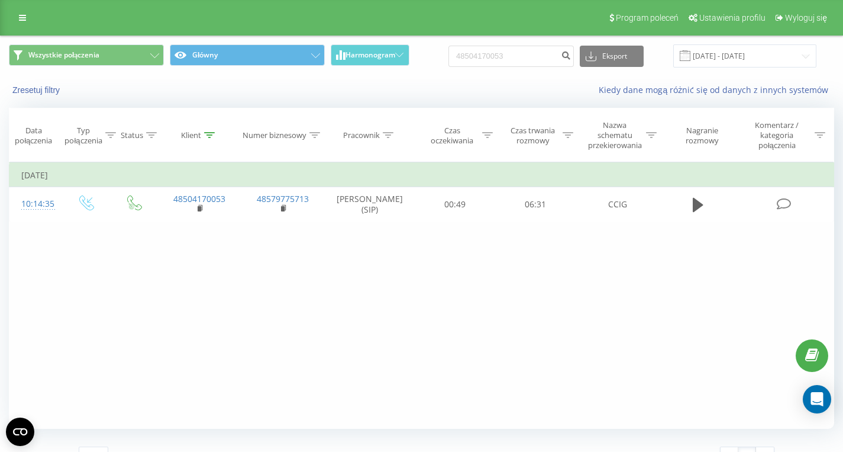
drag, startPoint x: 510, startPoint y: 103, endPoint x: 157, endPoint y: 447, distance: 493.4
click at [543, 57] on input "48504170053" at bounding box center [511, 56] width 125 height 21
click at [533, 57] on input "48504170053" at bounding box center [511, 56] width 125 height 21
paste input "48728650101"
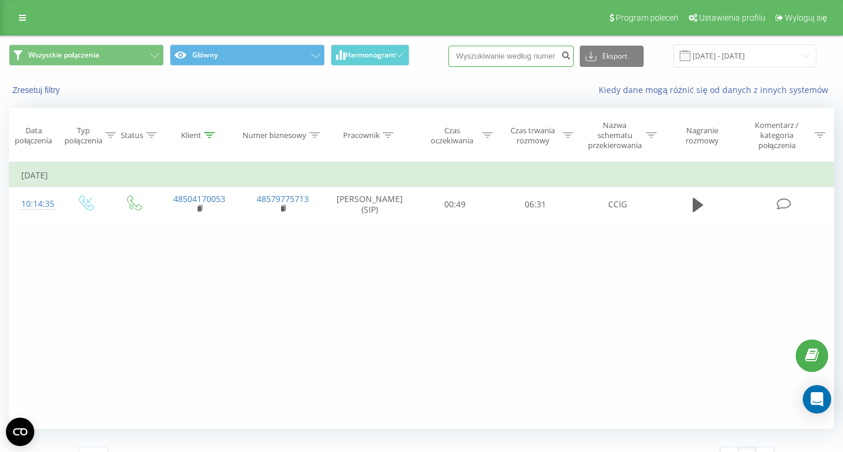
type input "48728650101"
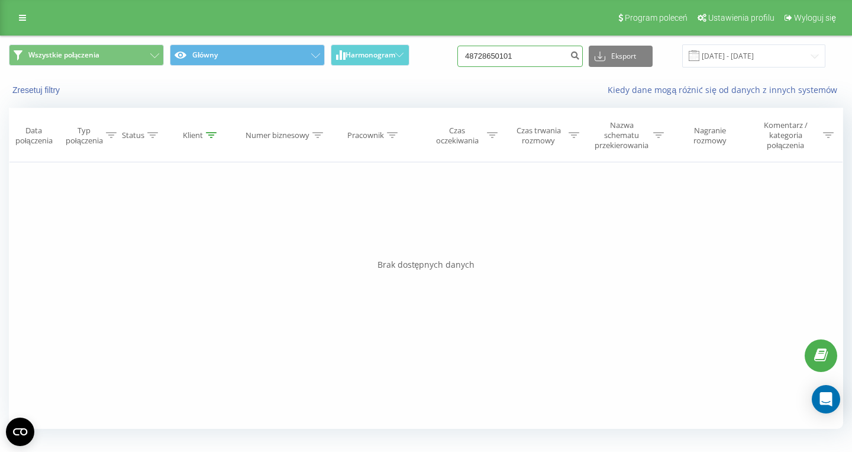
click at [537, 56] on input "48728650101" at bounding box center [519, 56] width 125 height 21
paste input "48696492572"
type input "48696492572"
click at [535, 57] on input "48696492572" at bounding box center [519, 56] width 125 height 21
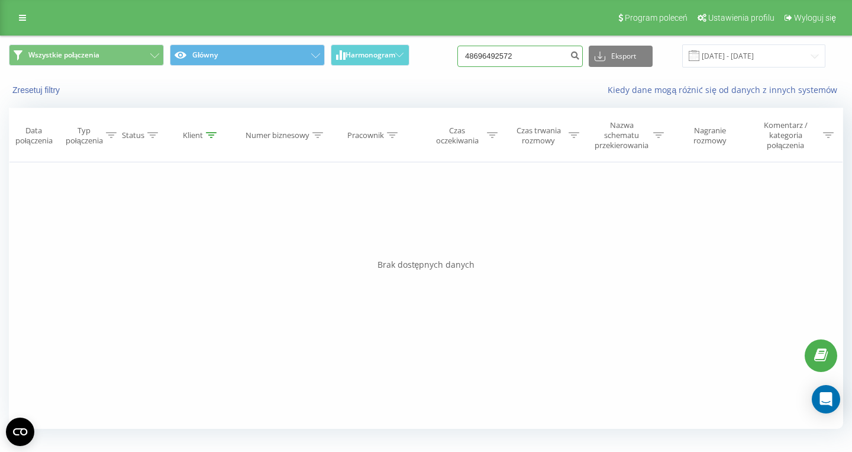
click at [535, 57] on input "48696492572" at bounding box center [519, 56] width 125 height 21
paste input "48504170053"
type input "48504170053"
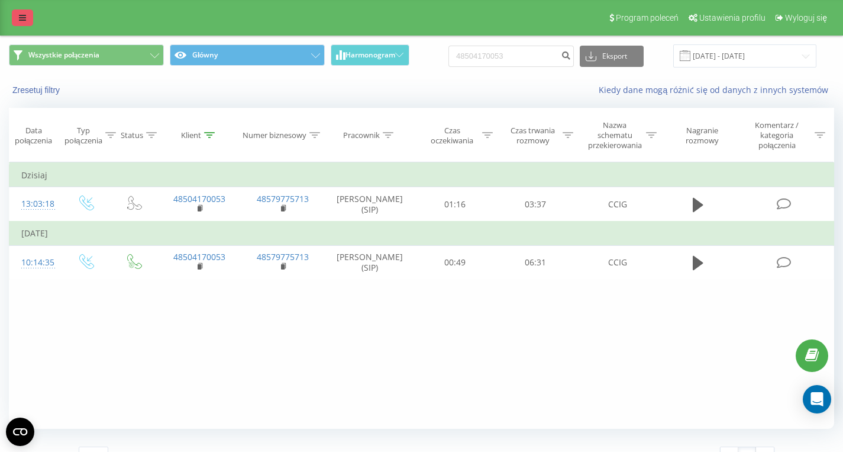
click at [22, 25] on link at bounding box center [22, 17] width 21 height 17
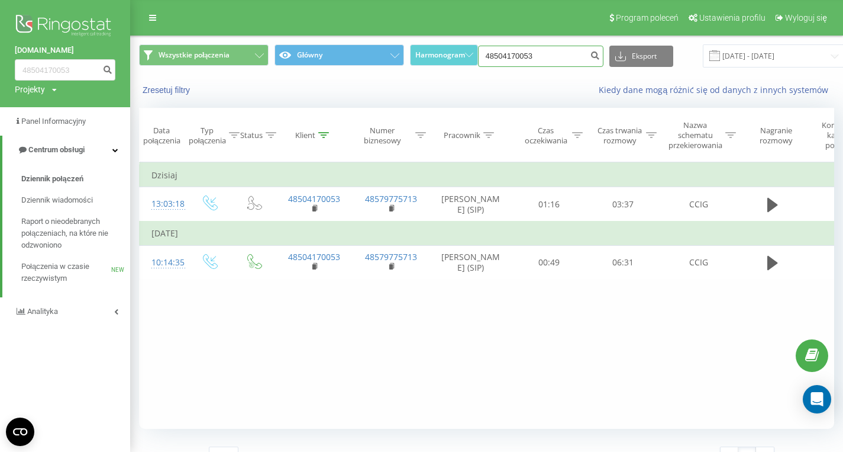
click at [560, 62] on input "48504170053" at bounding box center [540, 56] width 125 height 21
paste input "607547821"
type input "607547821"
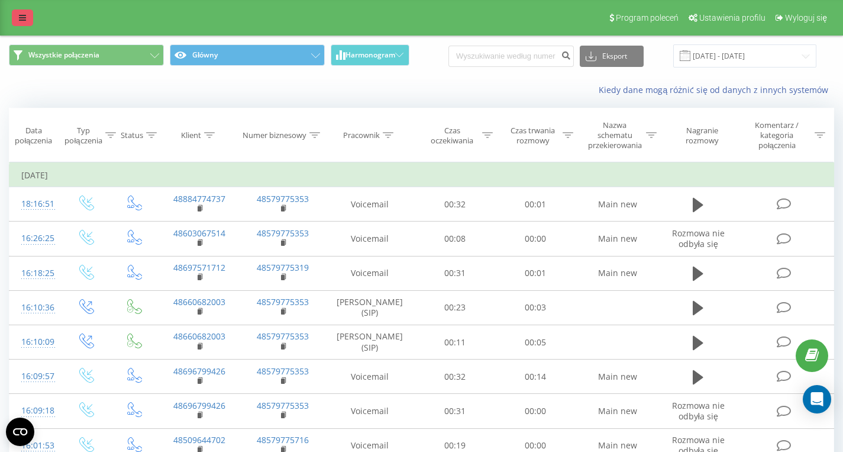
click at [30, 15] on link at bounding box center [22, 17] width 21 height 17
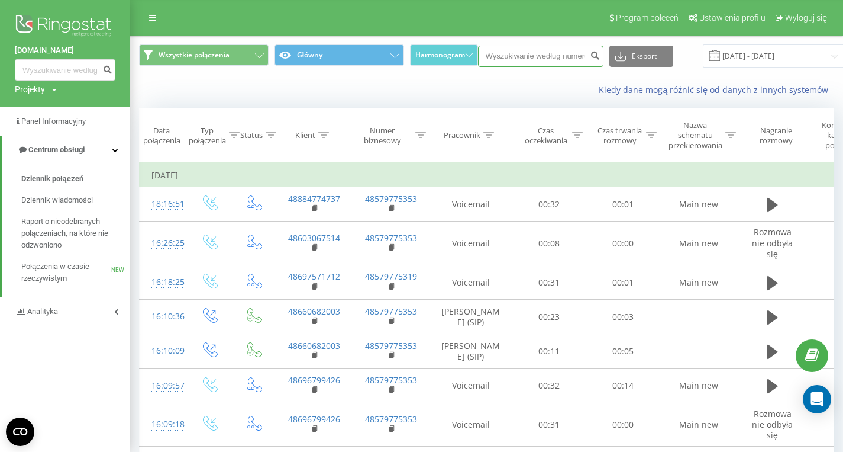
click at [526, 60] on input at bounding box center [540, 56] width 125 height 21
paste input "516384444"
type input "516384444"
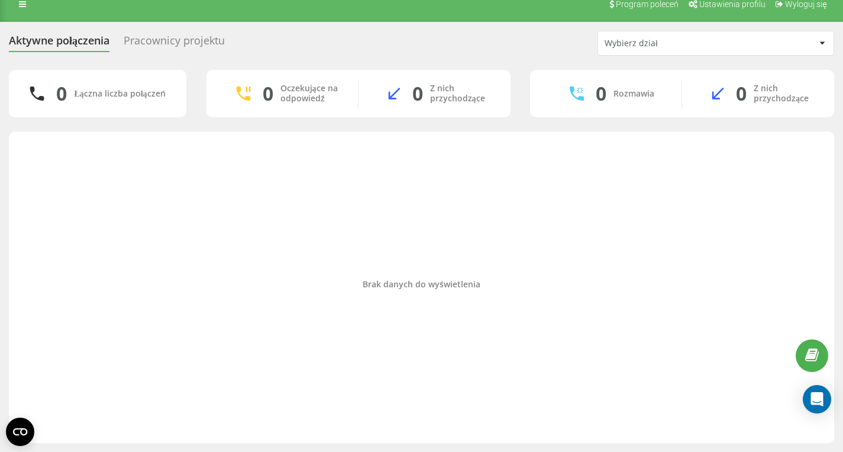
scroll to position [14, 0]
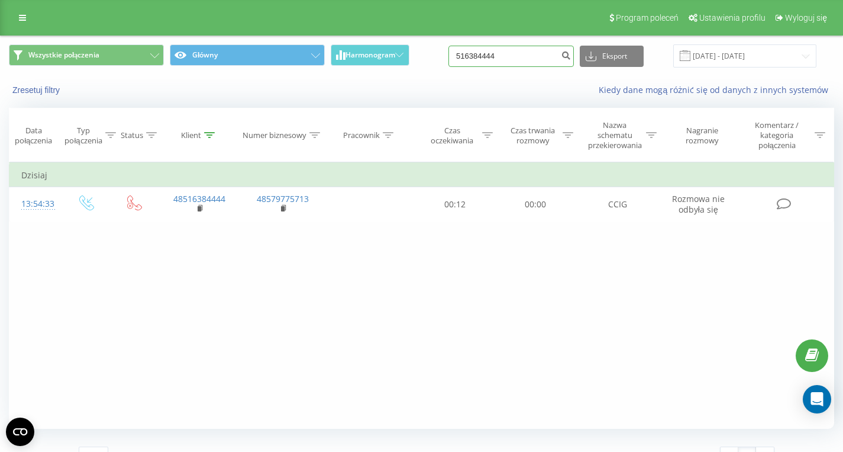
click at [522, 55] on input "516384444" at bounding box center [511, 56] width 125 height 21
paste input "608435764"
type input "608435764"
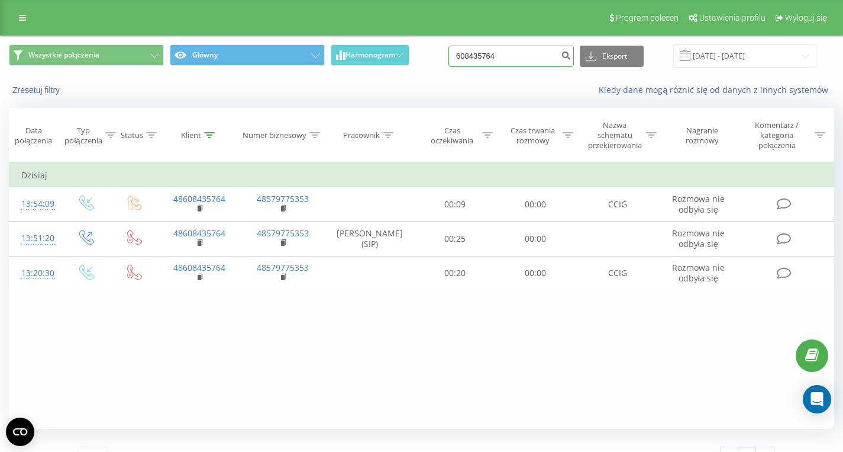
click at [522, 63] on input "608435764" at bounding box center [511, 56] width 125 height 21
paste input "607547821"
type input "607547821"
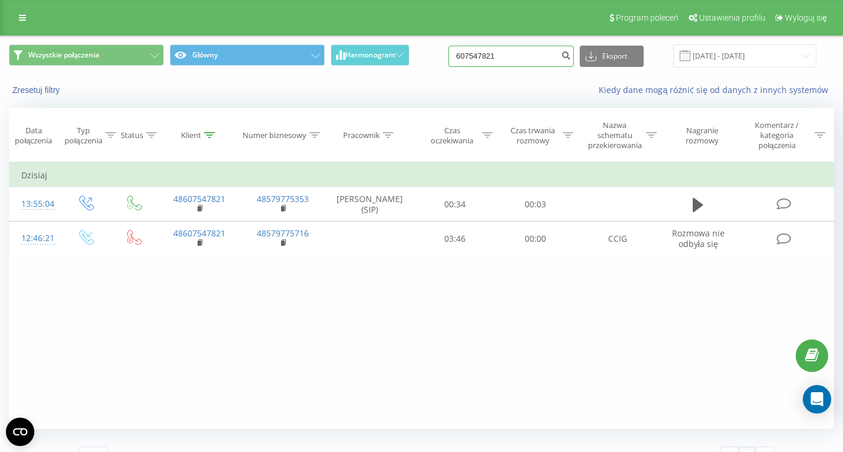
click at [534, 56] on input "607547821" at bounding box center [511, 56] width 125 height 21
paste input "48782683759"
type input "48782683759"
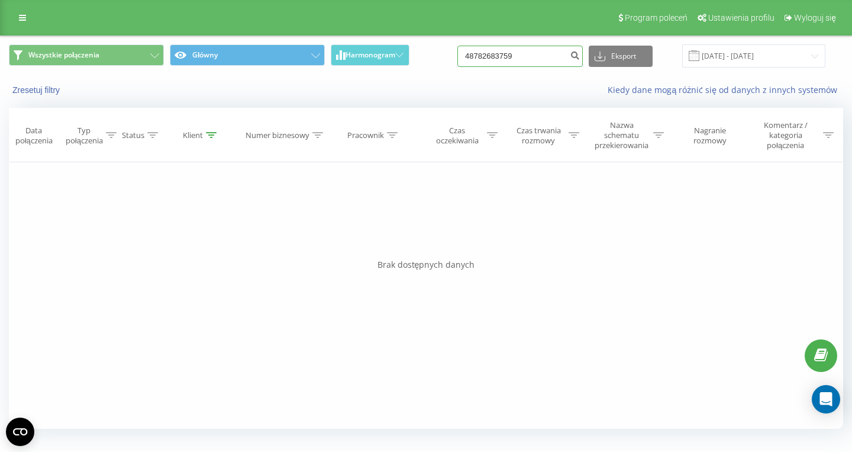
click at [541, 59] on input "48782683759" at bounding box center [519, 56] width 125 height 21
paste input "48514250416"
type input "48514250416"
click at [536, 61] on input "48514250416" at bounding box center [519, 56] width 125 height 21
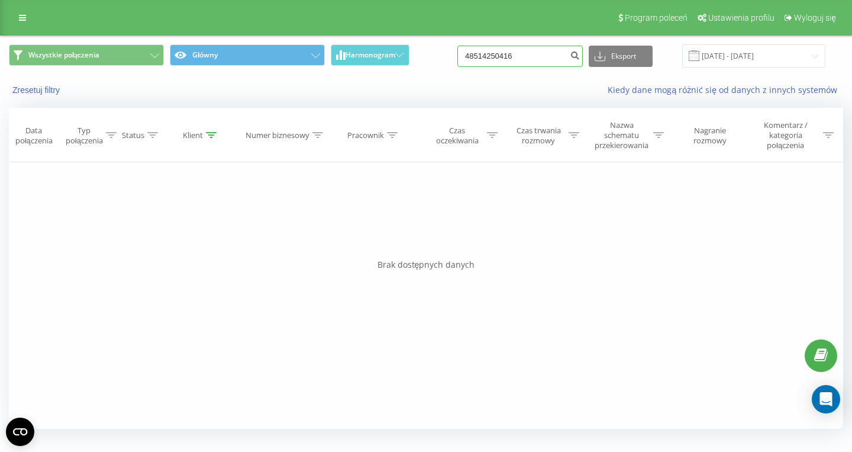
click at [535, 60] on input "48514250416" at bounding box center [519, 56] width 125 height 21
paste input "48501634468"
type input "48501634468"
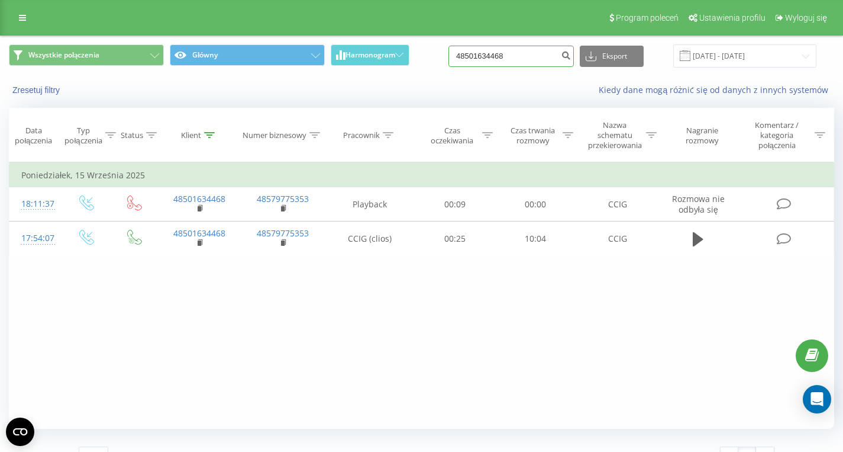
click at [526, 59] on input "48501634468" at bounding box center [511, 56] width 125 height 21
click at [524, 55] on input at bounding box center [511, 56] width 125 height 21
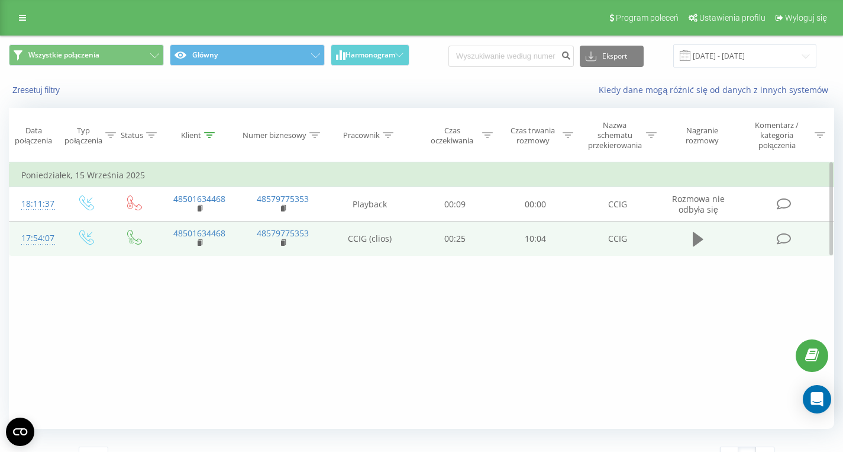
click at [698, 240] on icon at bounding box center [698, 239] width 11 height 14
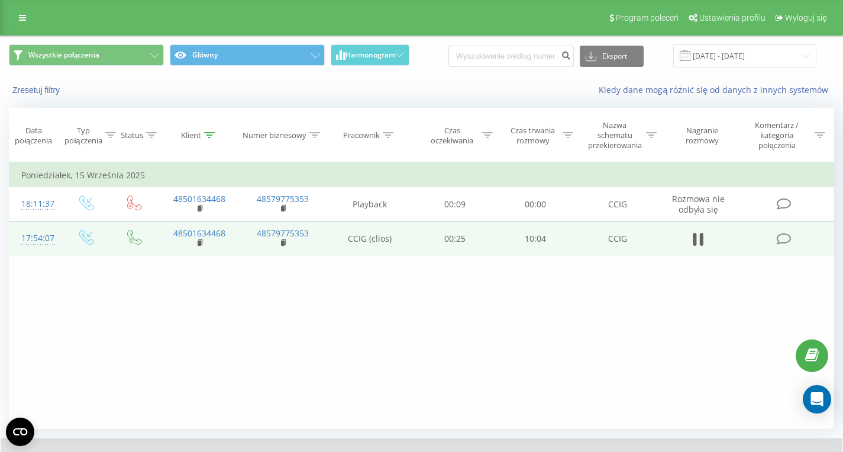
scroll to position [69, 0]
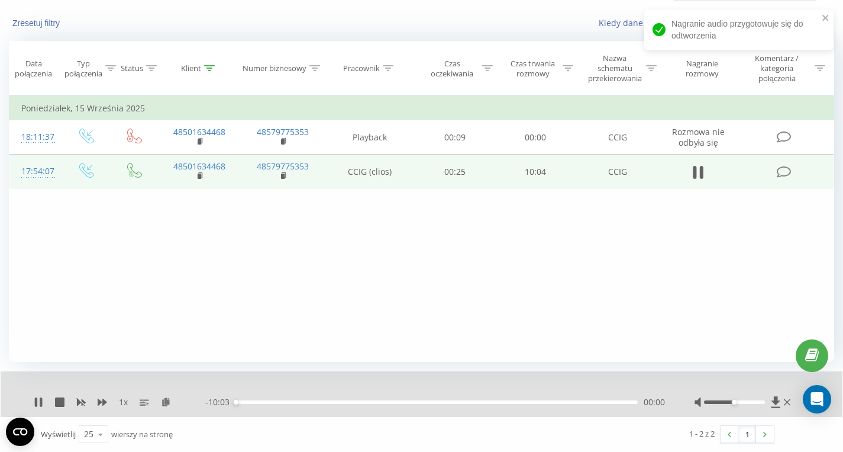
click at [254, 402] on div "00:00" at bounding box center [437, 402] width 402 height 4
click at [276, 404] on div "- 09:36 00:28 00:28" at bounding box center [435, 402] width 460 height 12
click at [280, 403] on div "00:29" at bounding box center [437, 402] width 402 height 4
click at [310, 400] on div "01:07" at bounding box center [437, 402] width 402 height 4
click at [331, 403] on div "01:52" at bounding box center [437, 402] width 402 height 4
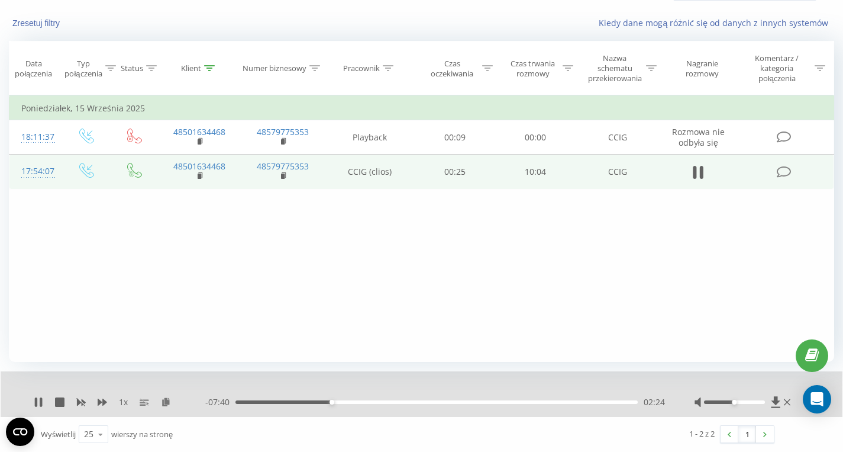
click at [343, 402] on div "02:24" at bounding box center [437, 402] width 402 height 4
click at [359, 402] on div "02:42" at bounding box center [437, 402] width 402 height 4
click at [374, 401] on div "03:05" at bounding box center [437, 402] width 402 height 4
click at [388, 402] on div "03:28" at bounding box center [437, 402] width 402 height 4
click at [400, 402] on div "03:49" at bounding box center [437, 402] width 402 height 4
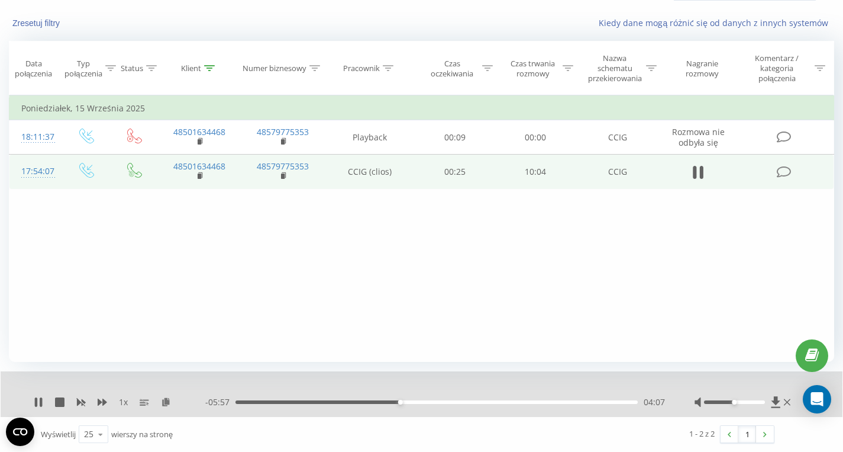
click at [369, 403] on div "04:07" at bounding box center [437, 402] width 402 height 4
click at [359, 402] on div "03:25" at bounding box center [437, 402] width 402 height 4
click at [366, 401] on div "03:09" at bounding box center [437, 402] width 402 height 4
click at [373, 403] on div "03:15" at bounding box center [437, 402] width 402 height 4
click at [380, 404] on div "- 06:37 03:27 03:27" at bounding box center [435, 402] width 460 height 12
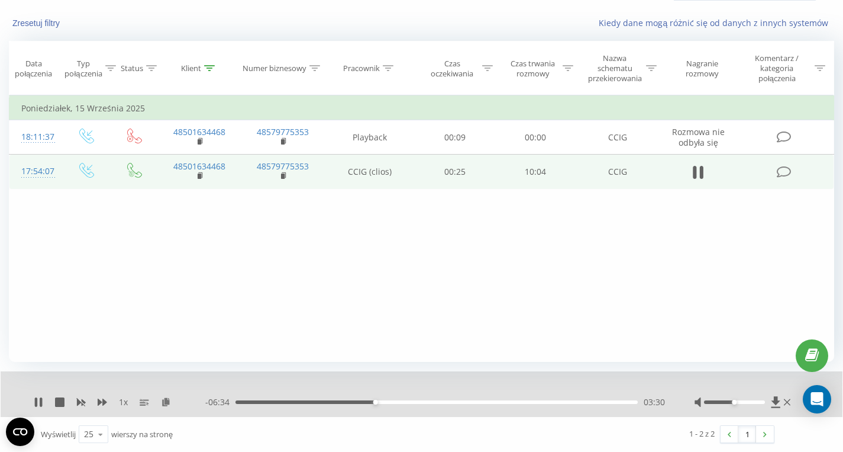
click at [380, 402] on div "03:30" at bounding box center [437, 402] width 402 height 4
click at [391, 403] on div "03:37" at bounding box center [437, 402] width 402 height 4
click at [401, 404] on div "- 06:10 03:54 03:54" at bounding box center [435, 402] width 460 height 12
click at [401, 400] on div "03:55" at bounding box center [437, 402] width 402 height 4
click at [410, 402] on div "04:22" at bounding box center [437, 402] width 402 height 4
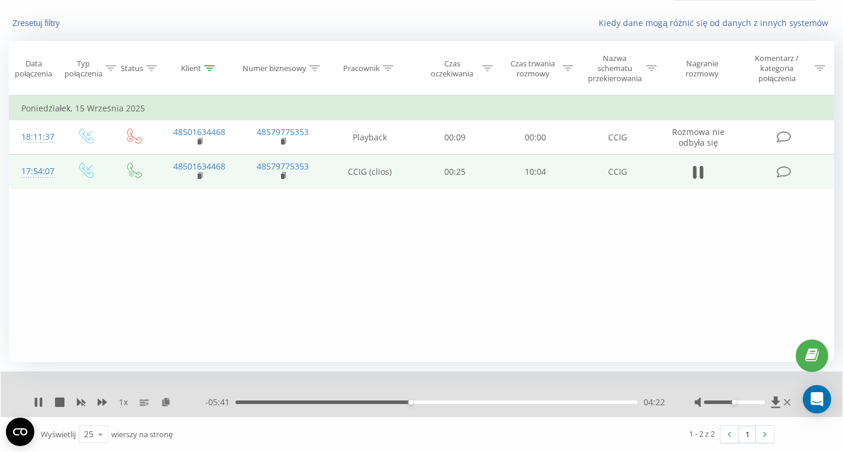
click at [419, 404] on div "- 05:41 04:22 04:22" at bounding box center [435, 402] width 460 height 12
click at [419, 404] on div "- 05:41 04:23 04:23" at bounding box center [435, 402] width 460 height 12
click at [419, 402] on div "04:24" at bounding box center [437, 402] width 402 height 4
click at [424, 402] on div "04:36" at bounding box center [437, 402] width 402 height 4
click at [430, 402] on div "04:44" at bounding box center [437, 402] width 402 height 4
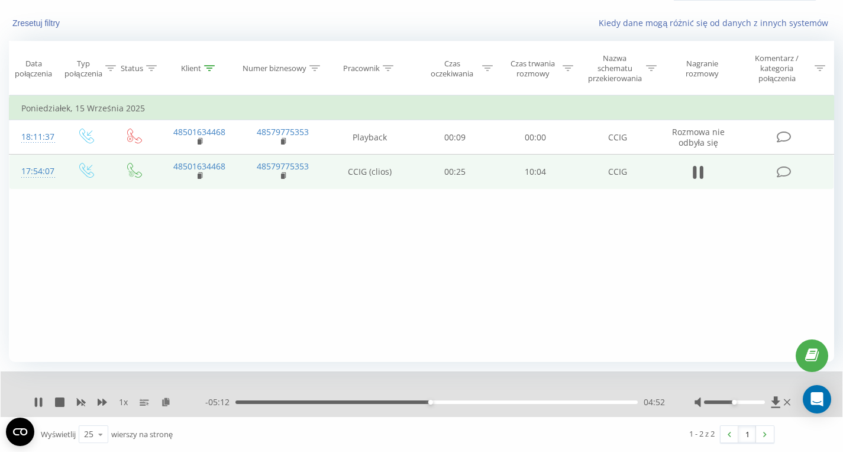
click at [438, 402] on div "04:52" at bounding box center [437, 402] width 402 height 4
click at [446, 402] on div "05:04" at bounding box center [437, 402] width 402 height 4
click at [450, 402] on div "05:15" at bounding box center [437, 402] width 402 height 4
click at [458, 401] on div "05:21" at bounding box center [437, 402] width 402 height 4
click at [450, 401] on div "05:34" at bounding box center [437, 402] width 402 height 4
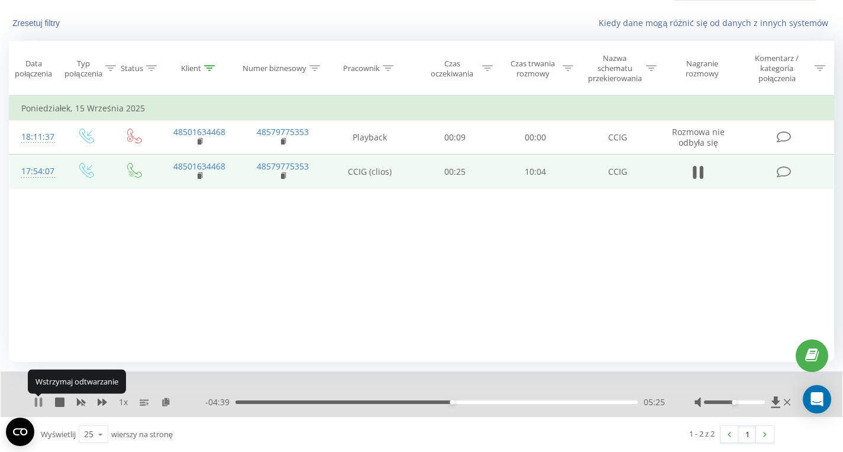
click at [36, 401] on icon at bounding box center [36, 401] width 2 height 9
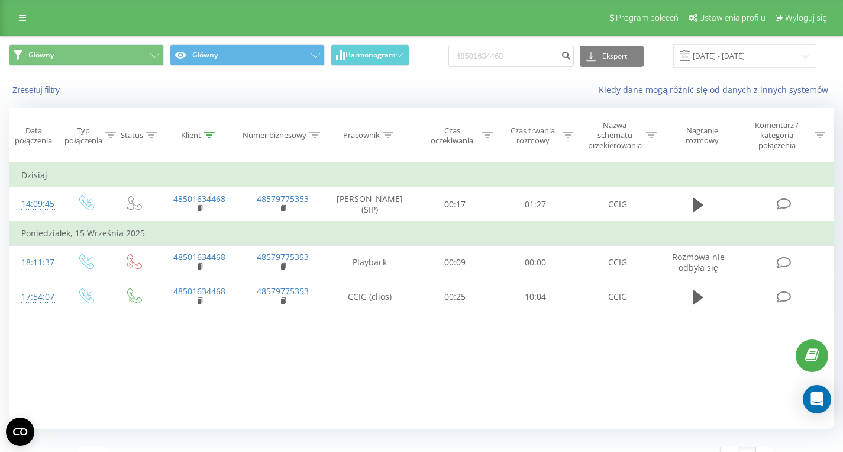
scroll to position [23, 0]
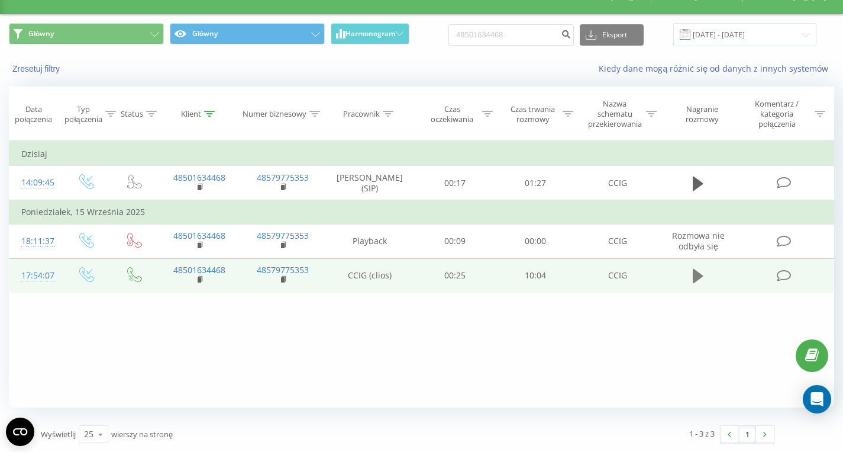
click at [699, 278] on icon at bounding box center [698, 276] width 11 height 14
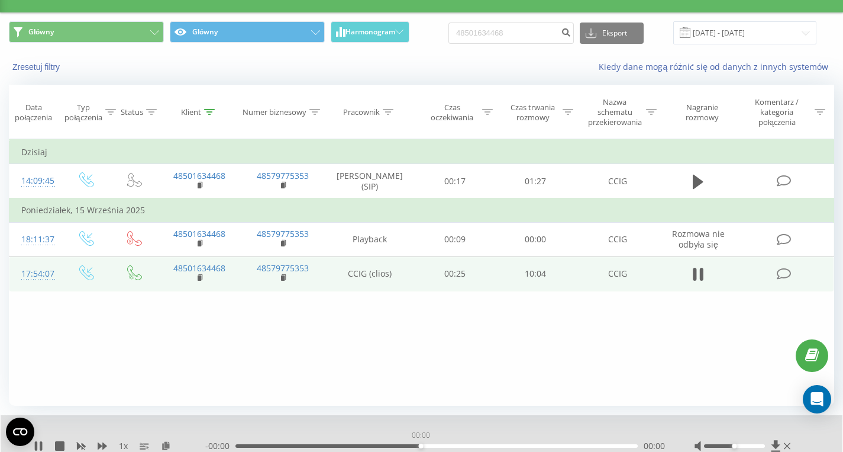
click at [419, 447] on div "00:00" at bounding box center [437, 446] width 402 height 4
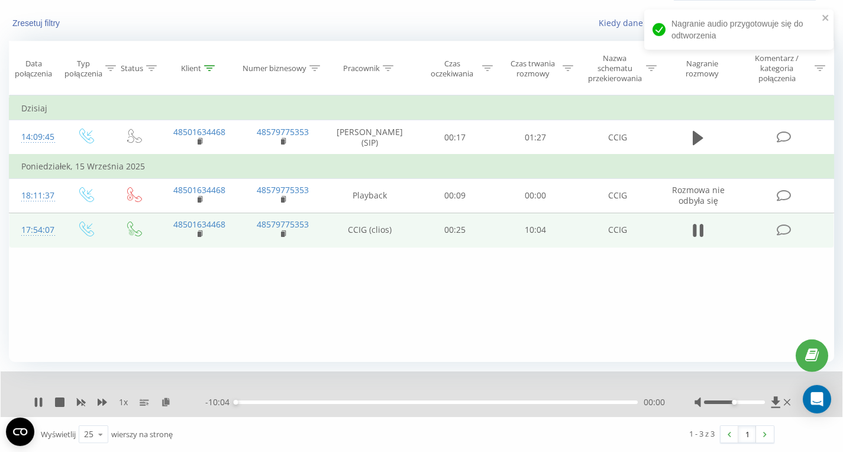
scroll to position [69, 0]
click at [441, 402] on div "00:00" at bounding box center [437, 402] width 402 height 4
click at [449, 403] on div "05:09" at bounding box center [437, 402] width 402 height 4
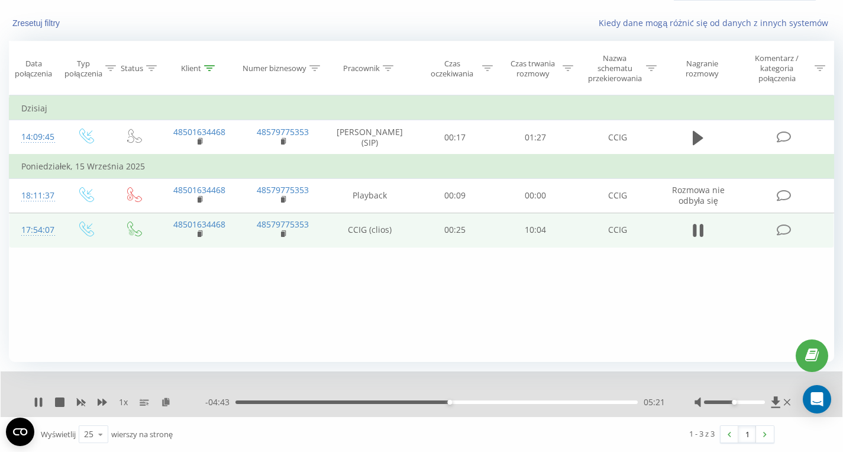
click at [453, 402] on div "05:21" at bounding box center [437, 402] width 402 height 4
click at [458, 402] on div "05:26" at bounding box center [437, 402] width 402 height 4
click at [692, 237] on button at bounding box center [698, 230] width 18 height 18
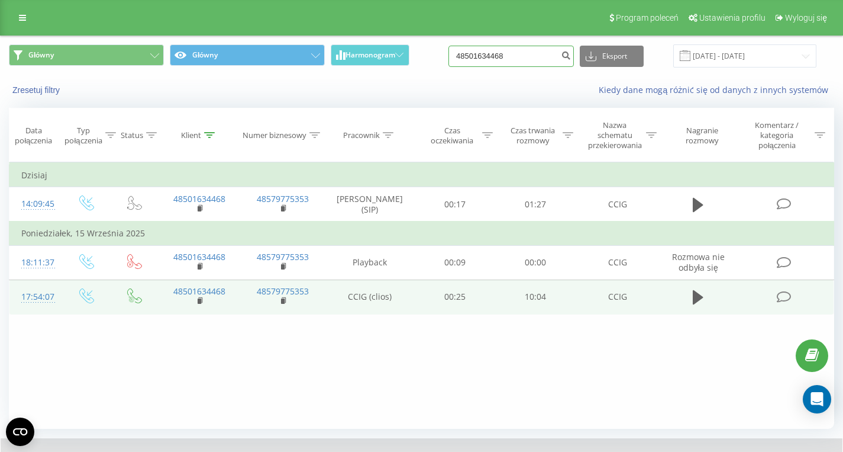
click at [519, 62] on input "48501634468" at bounding box center [511, 56] width 125 height 21
click at [520, 62] on input "48501634468" at bounding box center [511, 56] width 125 height 21
paste input "48608683351"
type input "48608683351"
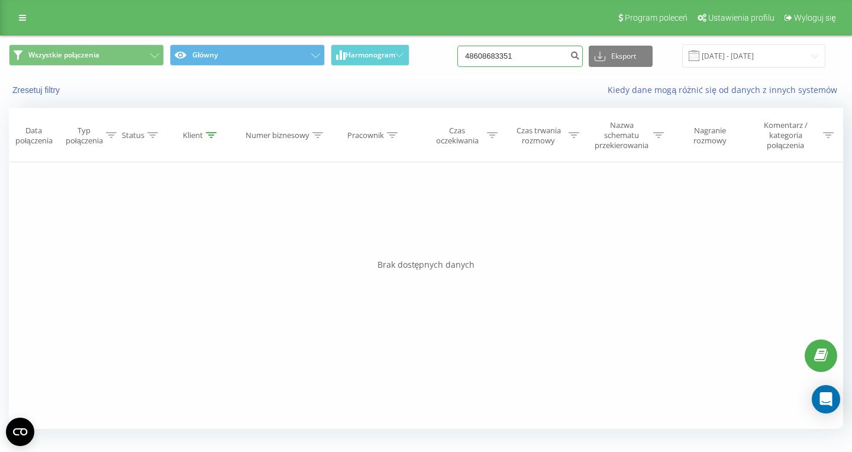
click at [549, 67] on input "48608683351" at bounding box center [519, 56] width 125 height 21
click at [547, 65] on input "48608683351" at bounding box center [519, 56] width 125 height 21
paste input "48502836605"
type input "48502836605"
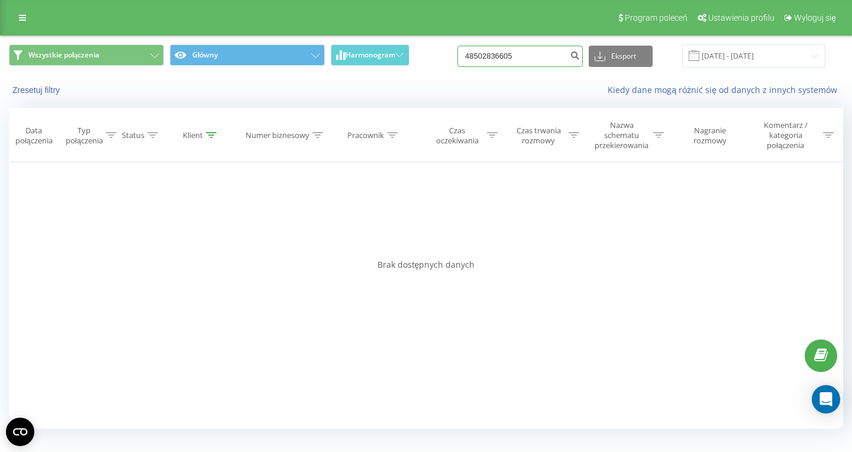
click at [552, 57] on input "48502836605" at bounding box center [519, 56] width 125 height 21
click at [551, 59] on input "48502836605" at bounding box center [519, 56] width 125 height 21
paste input "48882047302"
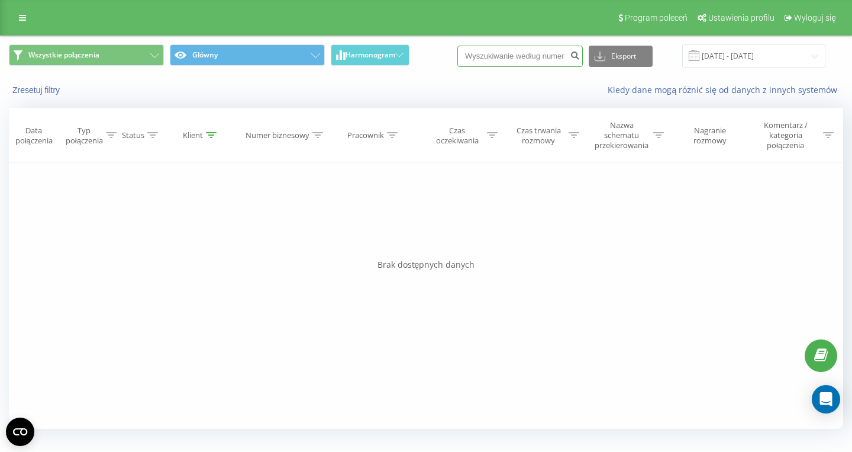
type input "48882047302"
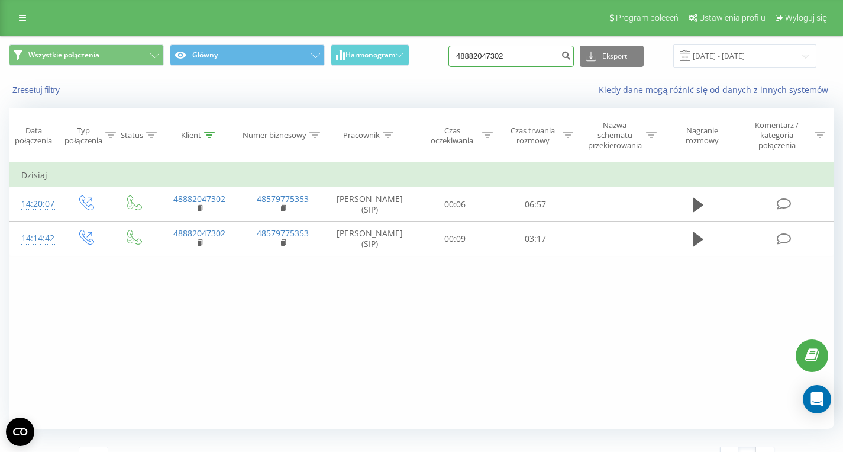
click at [547, 59] on input "48882047302" at bounding box center [511, 56] width 125 height 21
paste input "516384444"
type input "516384444"
click at [520, 54] on input "516384444" at bounding box center [511, 56] width 125 height 21
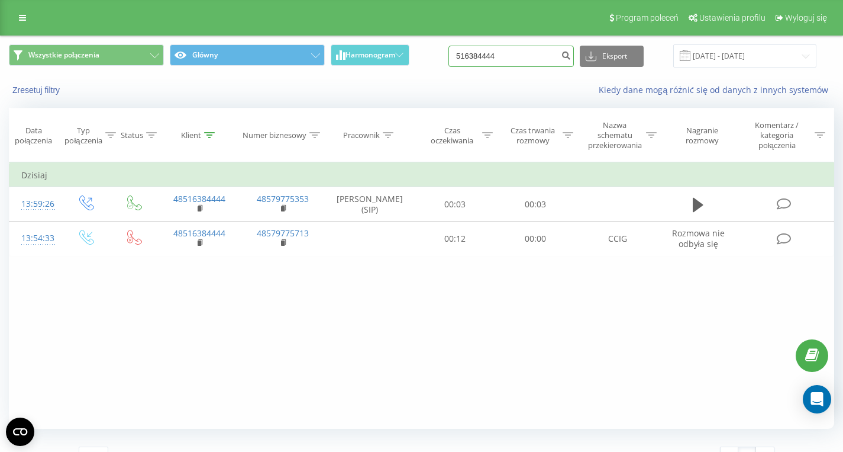
click at [520, 54] on input "516384444" at bounding box center [511, 56] width 125 height 21
paste input "608435764"
type input "608435764"
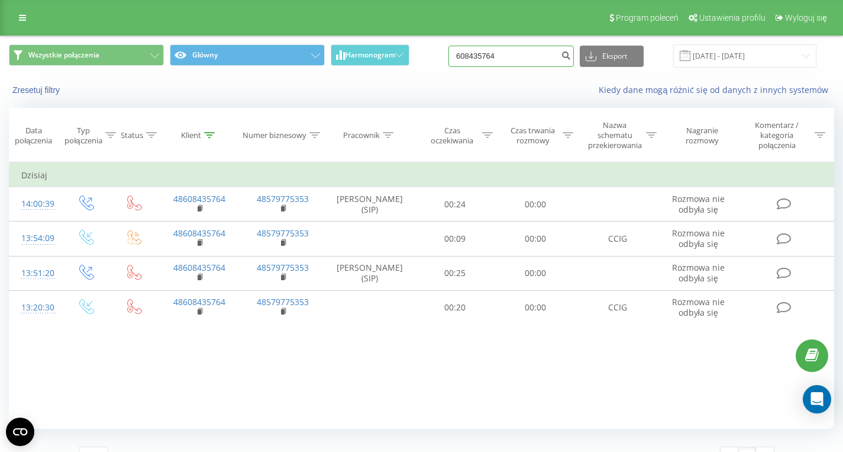
click at [530, 59] on input "608435764" at bounding box center [511, 56] width 125 height 21
paste input "607547821"
type input "607547821"
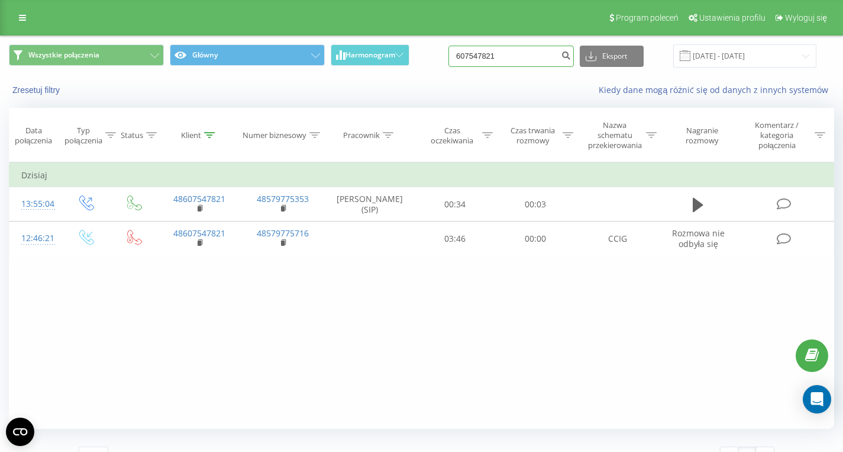
click at [524, 57] on input "607547821" at bounding box center [511, 56] width 125 height 21
paste input "48664462148"
type input "48664462148"
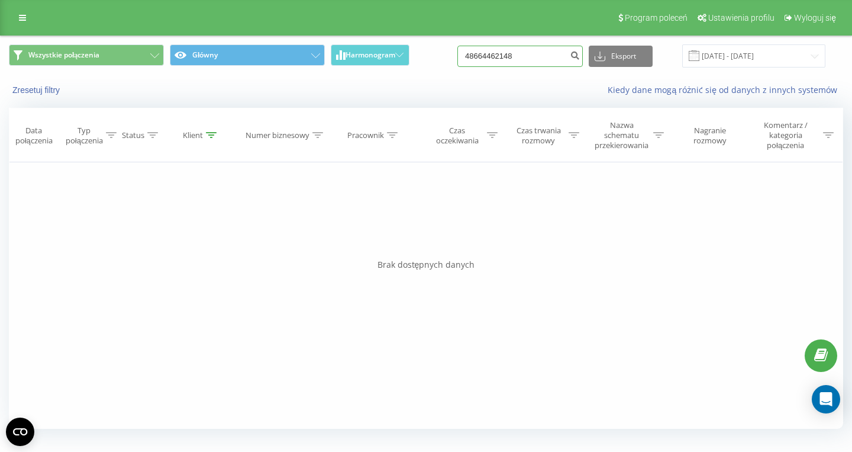
click at [555, 58] on input "48664462148" at bounding box center [519, 56] width 125 height 21
paste input "48607567891"
type input "48607567891"
click at [546, 62] on input "48607567891" at bounding box center [519, 56] width 125 height 21
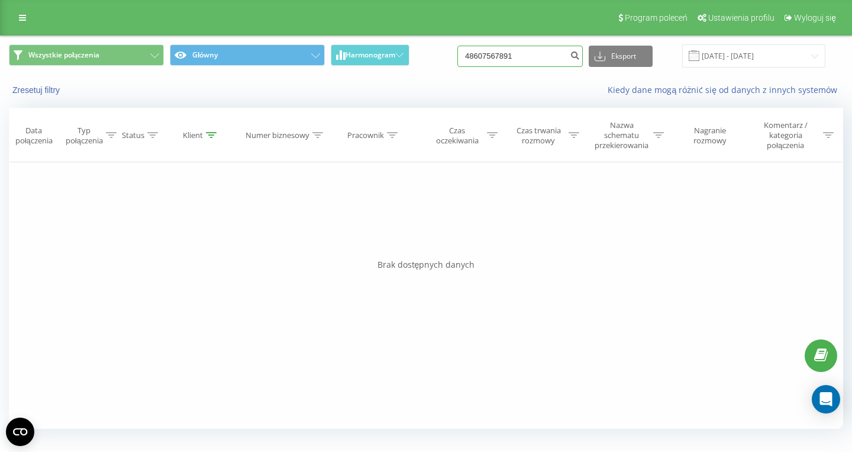
click at [546, 62] on input "48607567891" at bounding box center [519, 56] width 125 height 21
paste input "513673058"
type input "513673058"
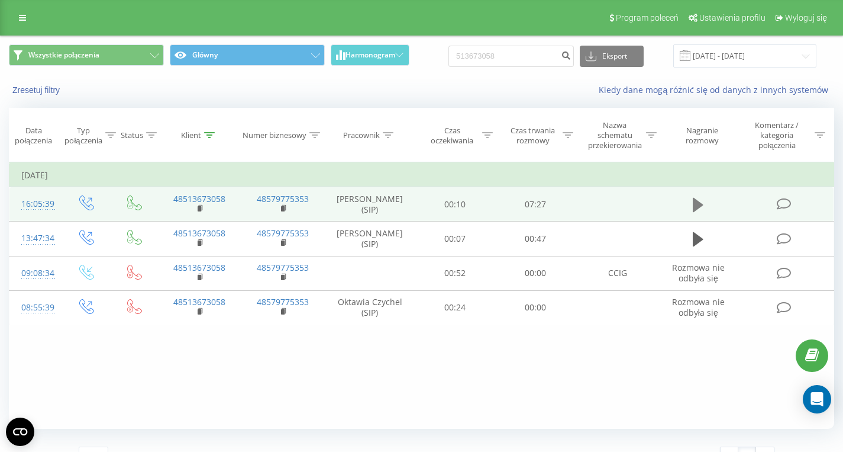
click at [698, 207] on icon at bounding box center [698, 205] width 11 height 14
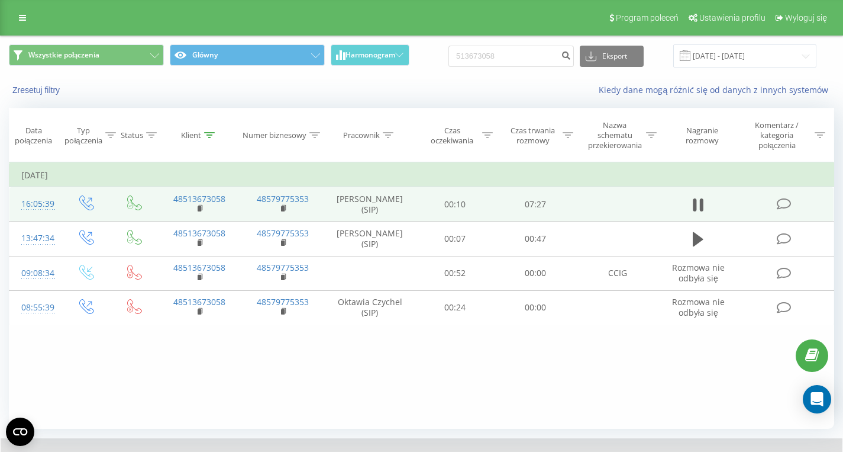
scroll to position [69, 0]
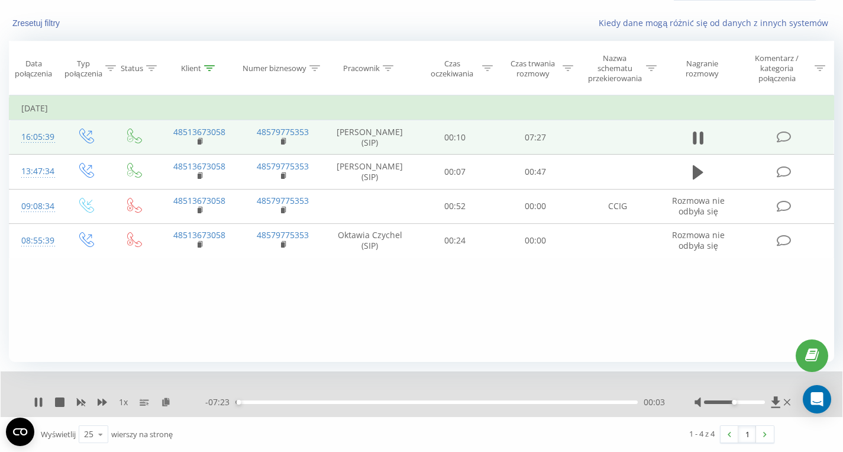
click at [332, 400] on div "00:03" at bounding box center [437, 402] width 402 height 4
click at [365, 402] on div "02:24" at bounding box center [437, 402] width 402 height 4
click at [446, 402] on div "02:25" at bounding box center [437, 402] width 402 height 4
click at [464, 401] on div "04:13" at bounding box center [437, 402] width 402 height 4
click at [480, 404] on div "- 03:12 04:14 04:14" at bounding box center [435, 402] width 460 height 12
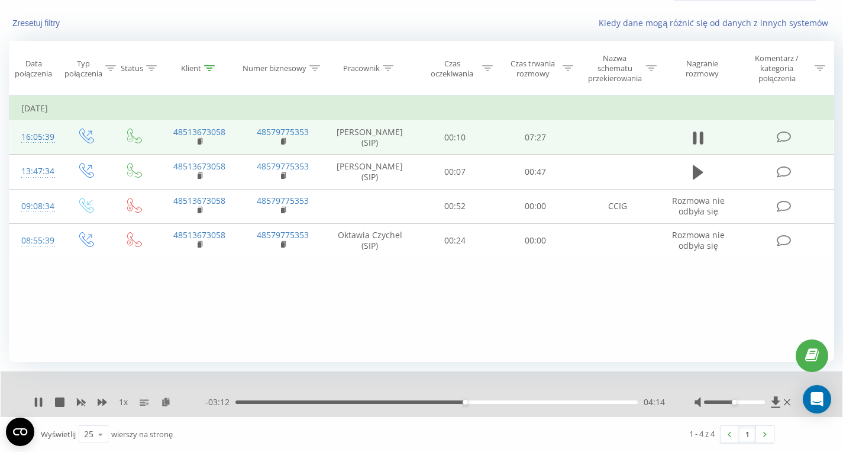
click at [481, 402] on div "04:14" at bounding box center [437, 402] width 402 height 4
click at [515, 402] on div "05:10" at bounding box center [437, 402] width 402 height 4
click at [539, 400] on div "05:11" at bounding box center [437, 402] width 402 height 4
click at [701, 139] on icon at bounding box center [702, 137] width 4 height 13
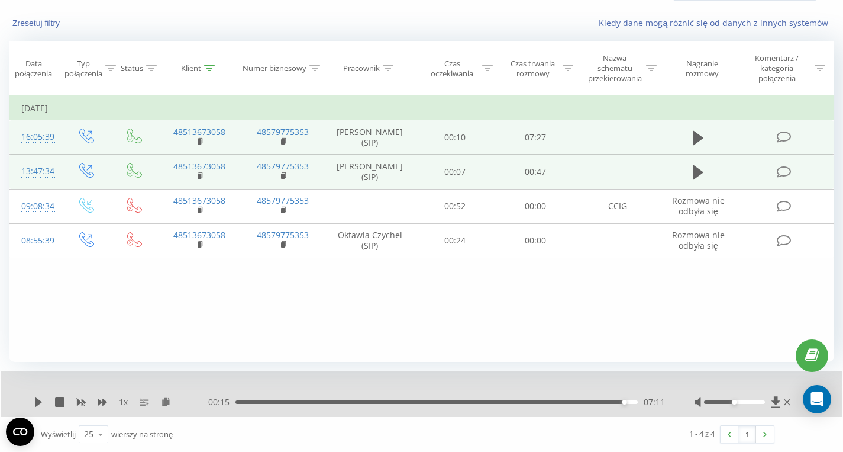
scroll to position [0, 0]
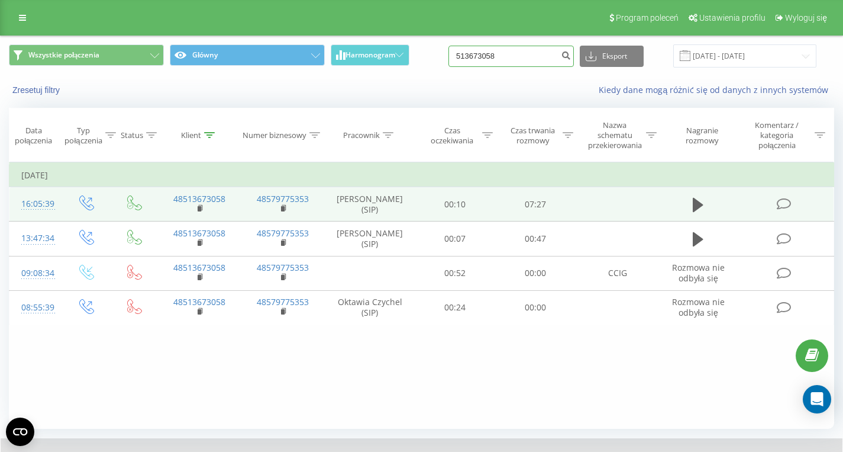
click at [537, 59] on input "513673058" at bounding box center [511, 56] width 125 height 21
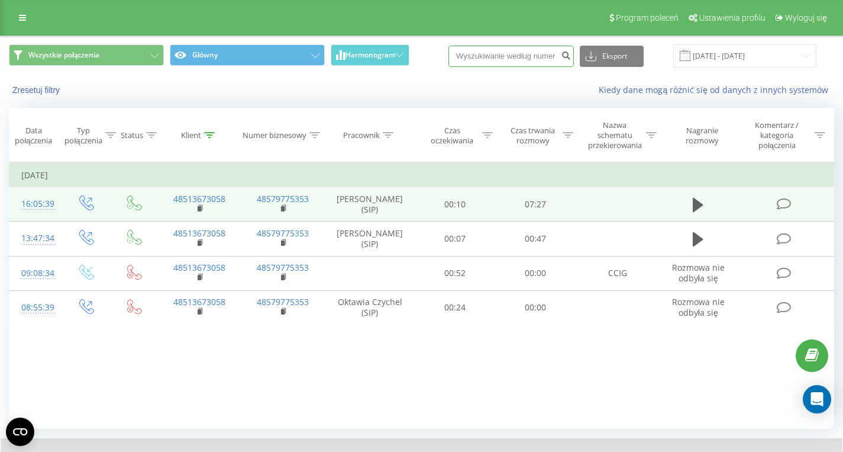
paste input "607547821"
type input "607547821"
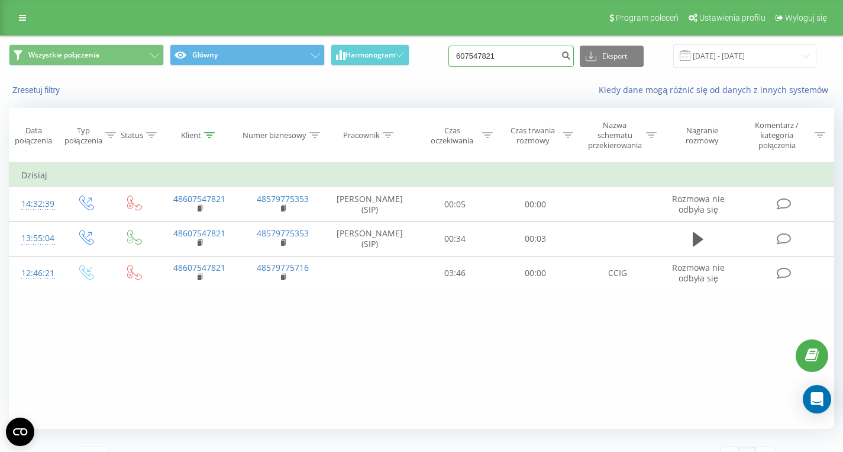
click at [530, 66] on input "607547821" at bounding box center [511, 56] width 125 height 21
paste input "608435764"
type input "608435764"
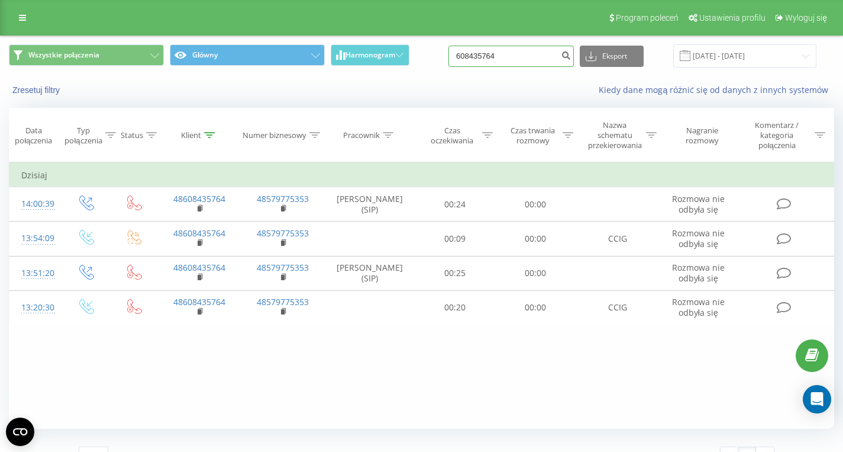
click at [524, 60] on input "608435764" at bounding box center [511, 56] width 125 height 21
paste input "607547821"
type input "607547821"
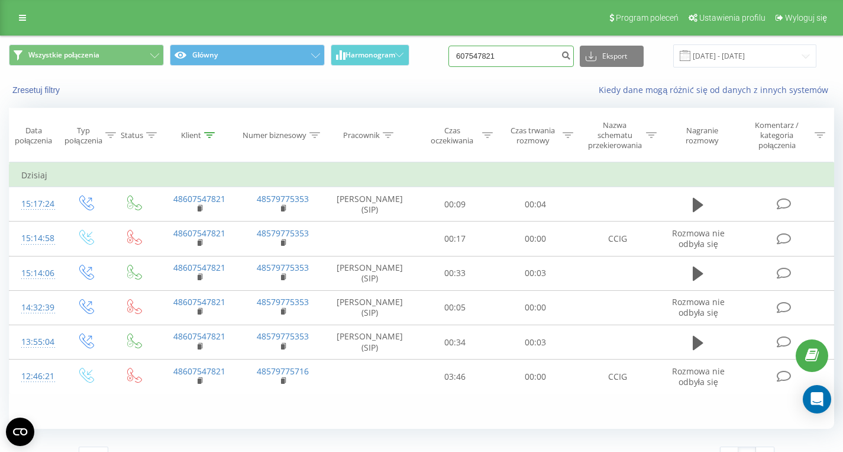
click at [529, 64] on input "607547821" at bounding box center [511, 56] width 125 height 21
paste input "513673058"
type input "513673058"
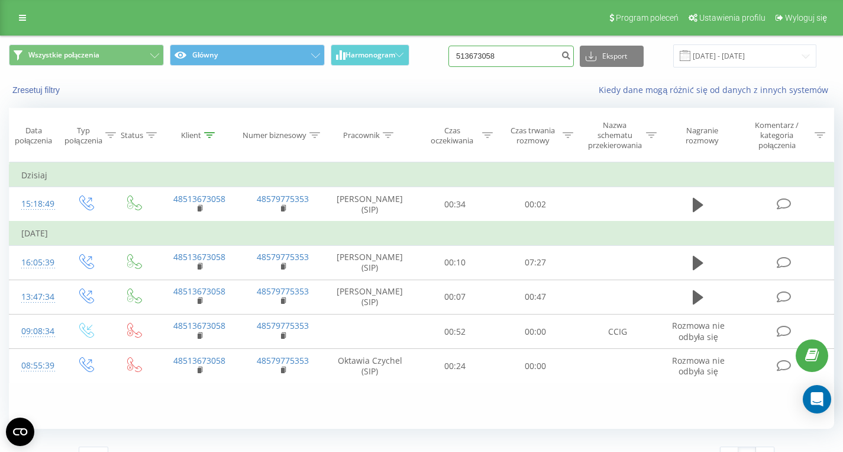
click at [522, 56] on input "513673058" at bounding box center [511, 56] width 125 height 21
click at [523, 56] on input "513673058" at bounding box center [511, 56] width 125 height 21
paste input "48691387720"
type input "48691387720"
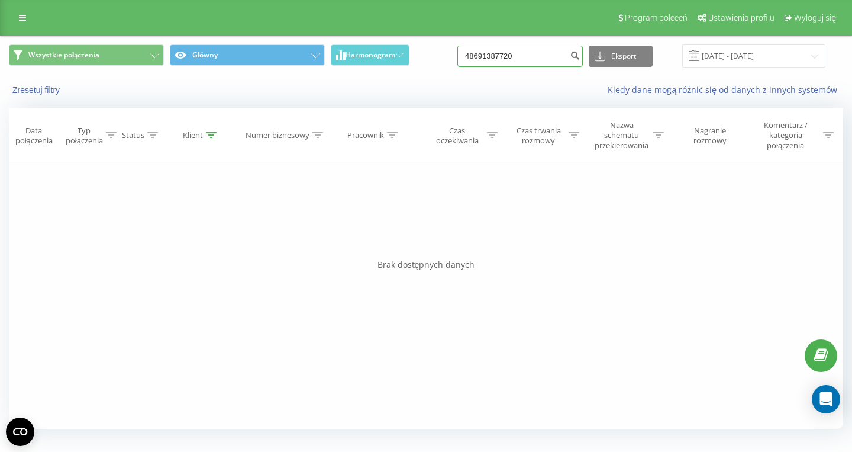
click at [531, 59] on input "48691387720" at bounding box center [519, 56] width 125 height 21
paste input "513673058"
type input "513673058"
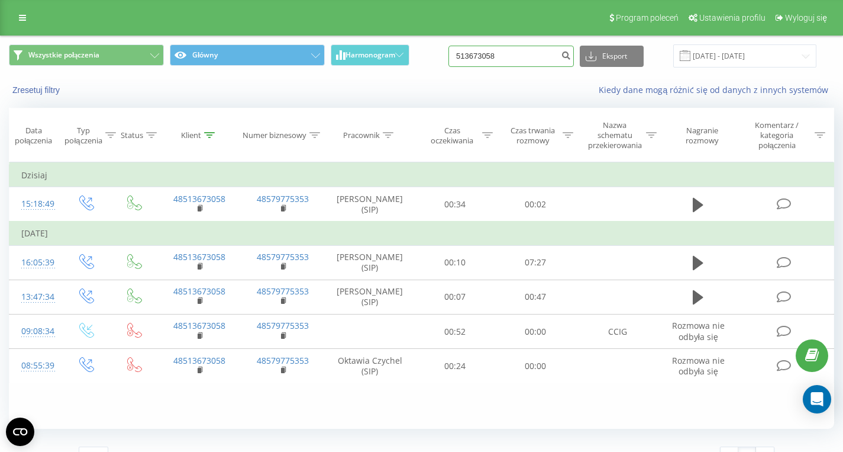
click at [542, 57] on input "513673058" at bounding box center [511, 56] width 125 height 21
paste input "48515542800"
type input "48515542800"
